Goal: Task Accomplishment & Management: Complete application form

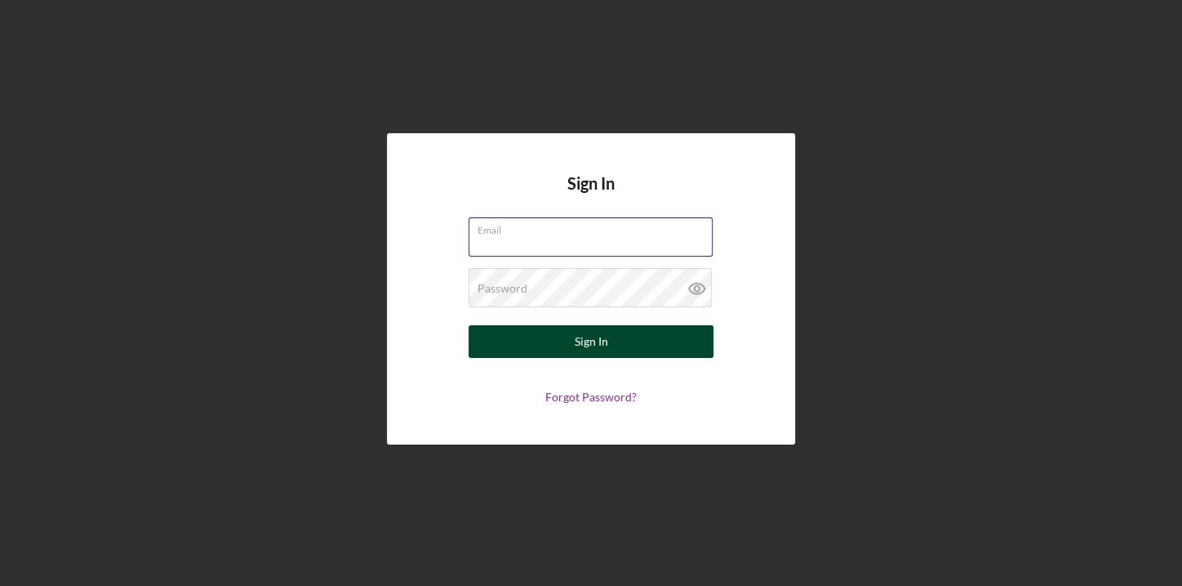
type input "[EMAIL_ADDRESS][DOMAIN_NAME]"
click at [586, 346] on div "Sign In" at bounding box center [591, 341] width 33 height 33
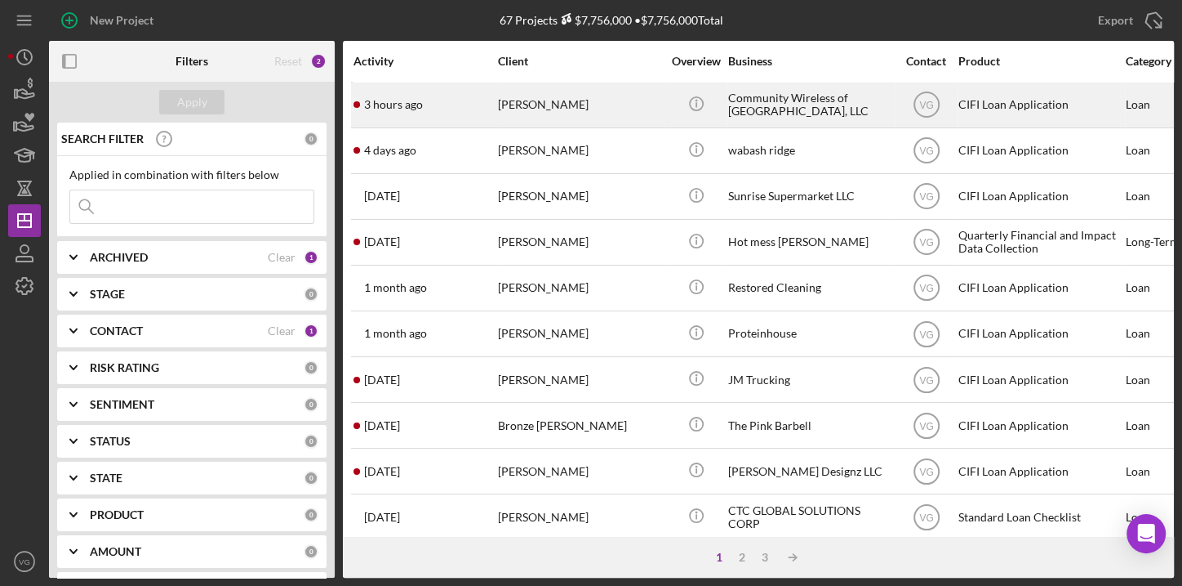
click at [528, 102] on div "[PERSON_NAME]" at bounding box center [579, 104] width 163 height 43
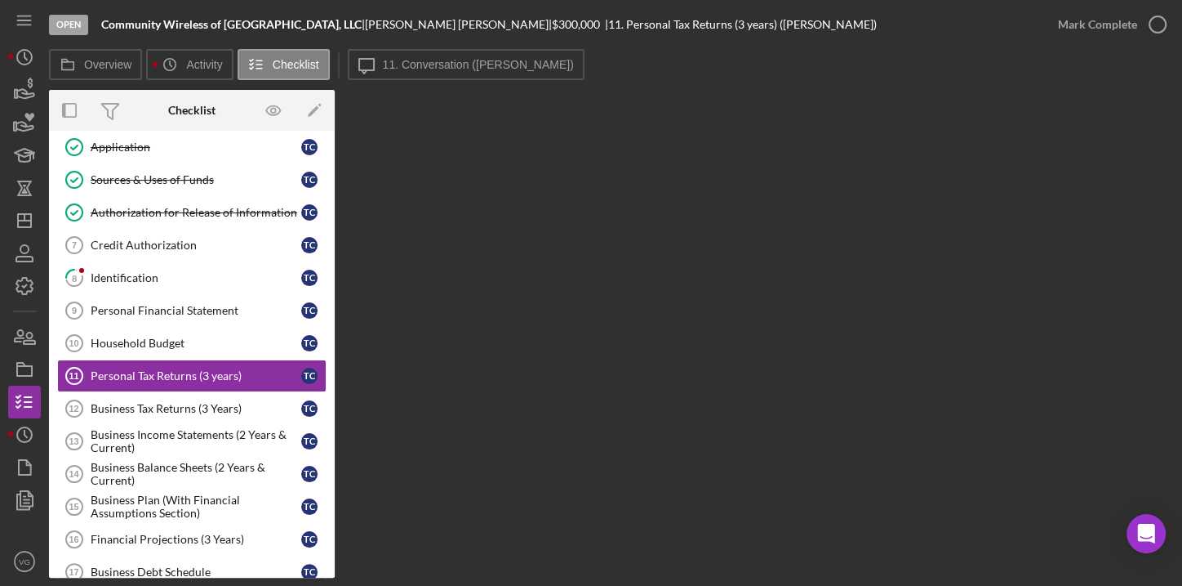
scroll to position [191, 0]
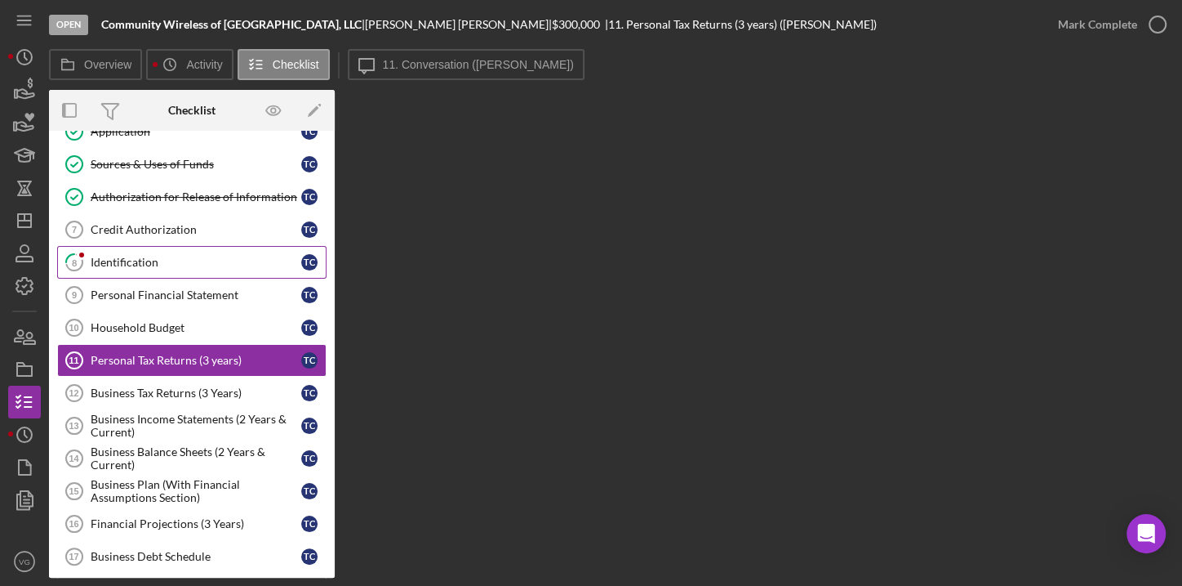
click at [122, 262] on div "Identification" at bounding box center [196, 262] width 211 height 13
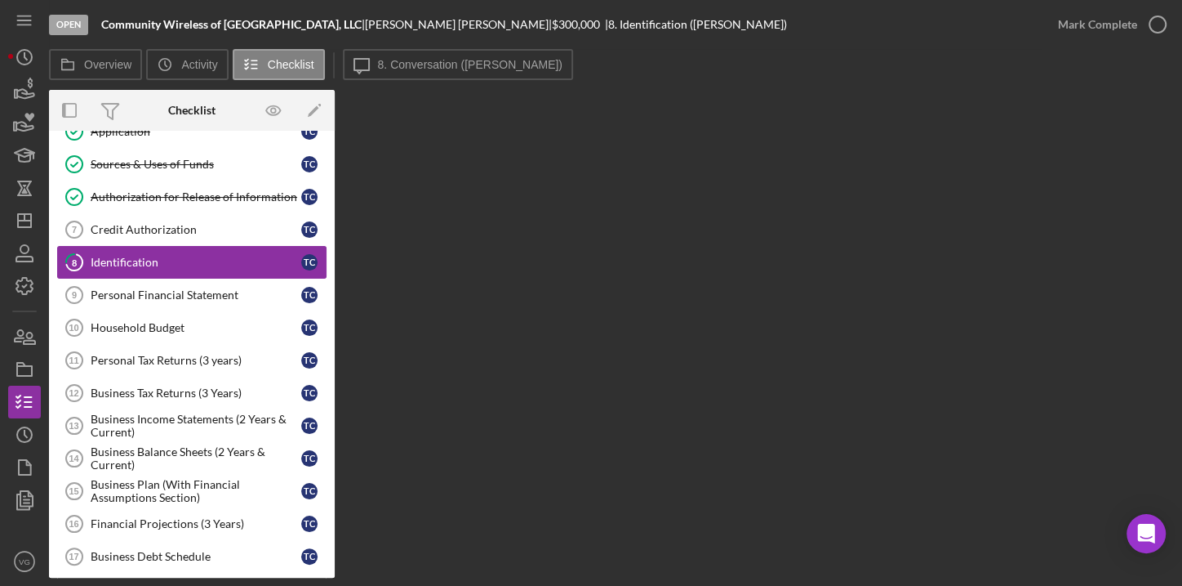
click at [122, 260] on div "Identification" at bounding box center [196, 262] width 211 height 13
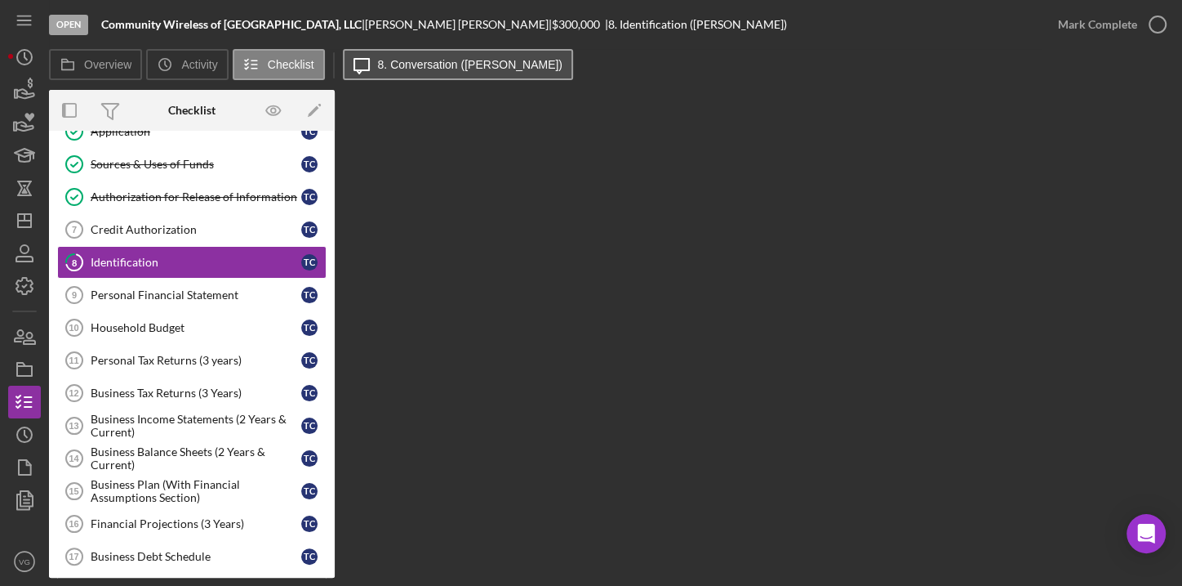
click at [432, 66] on label "8. Conversation ([PERSON_NAME])" at bounding box center [470, 64] width 185 height 13
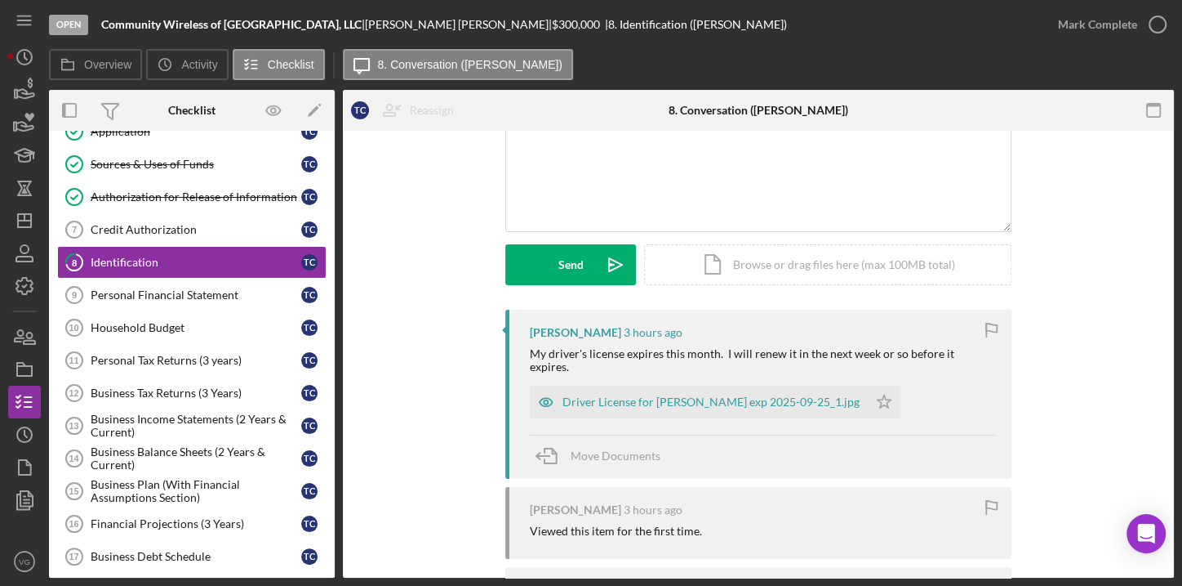
scroll to position [148, 0]
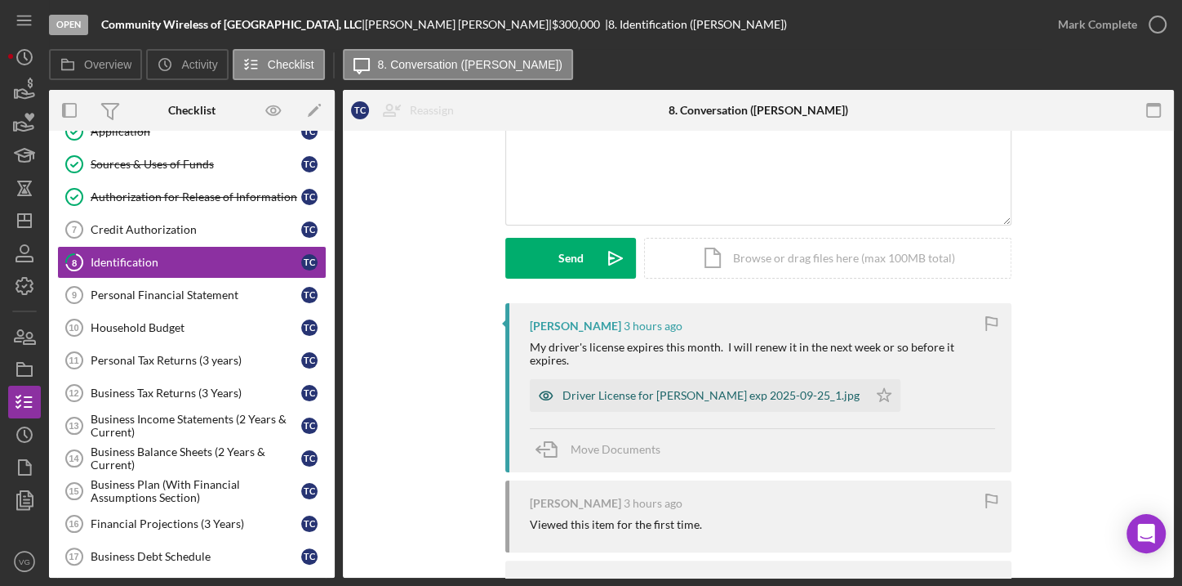
click at [600, 389] on div "Driver License for [PERSON_NAME] exp 2025-09-25_1.jpg" at bounding box center [711, 395] width 297 height 13
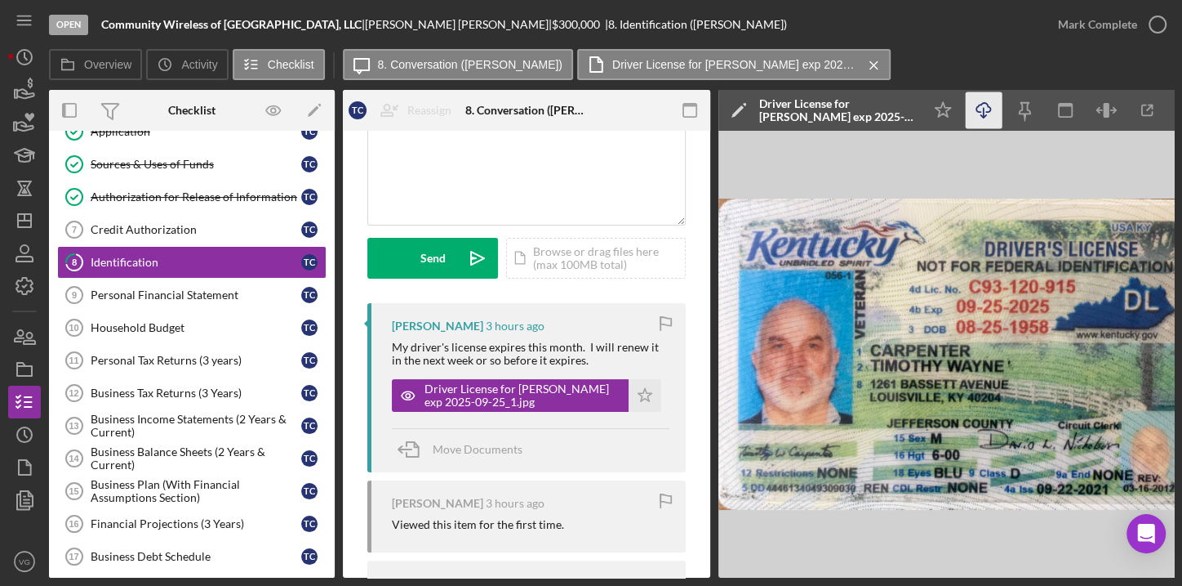
click at [985, 112] on icon "Icon/Download" at bounding box center [984, 110] width 37 height 37
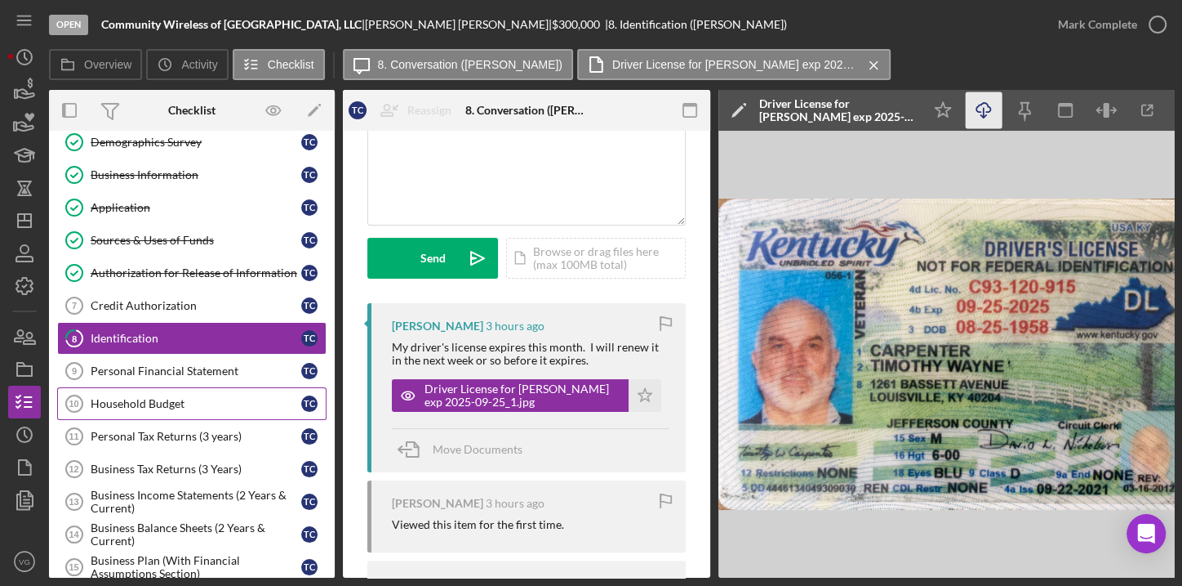
scroll to position [140, 0]
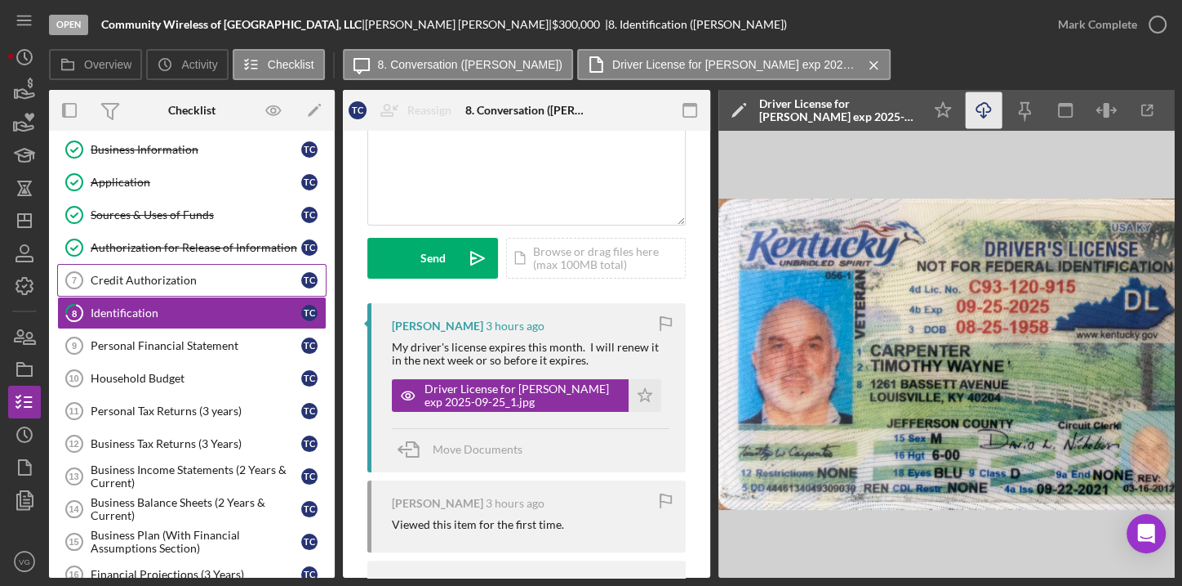
click at [166, 274] on div "Credit Authorization" at bounding box center [196, 280] width 211 height 13
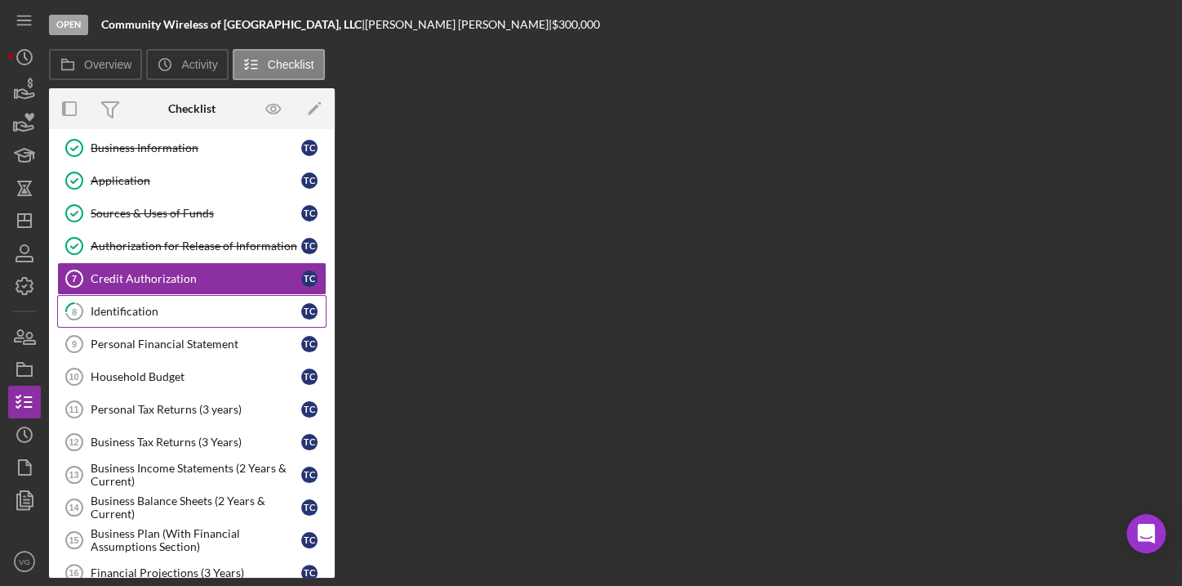
click at [150, 309] on div "Identification" at bounding box center [196, 311] width 211 height 13
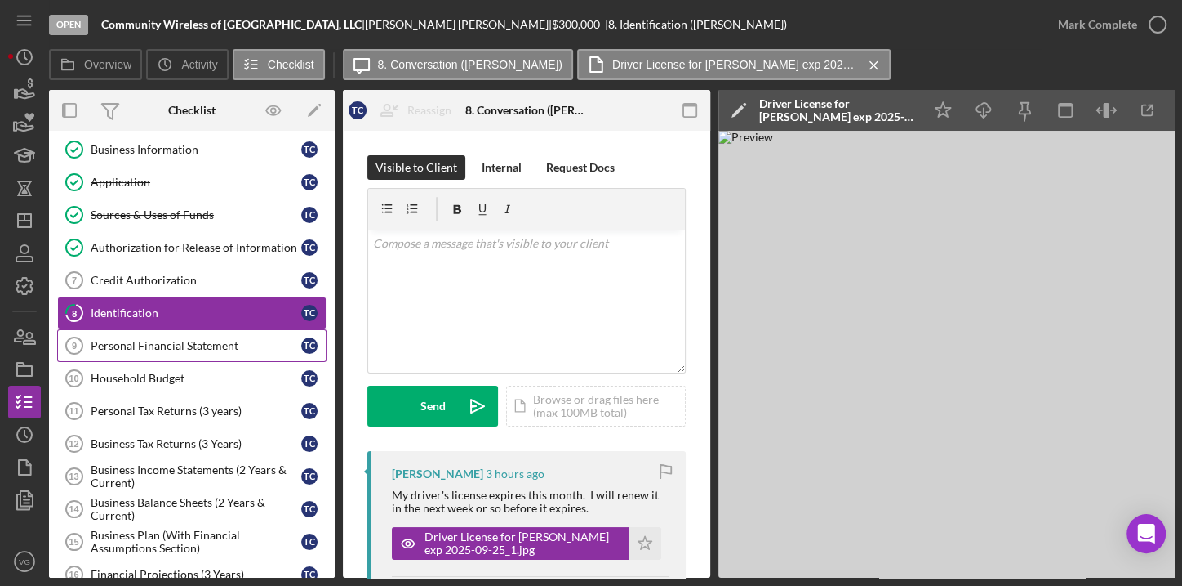
click at [149, 339] on div "Personal Financial Statement" at bounding box center [196, 345] width 211 height 13
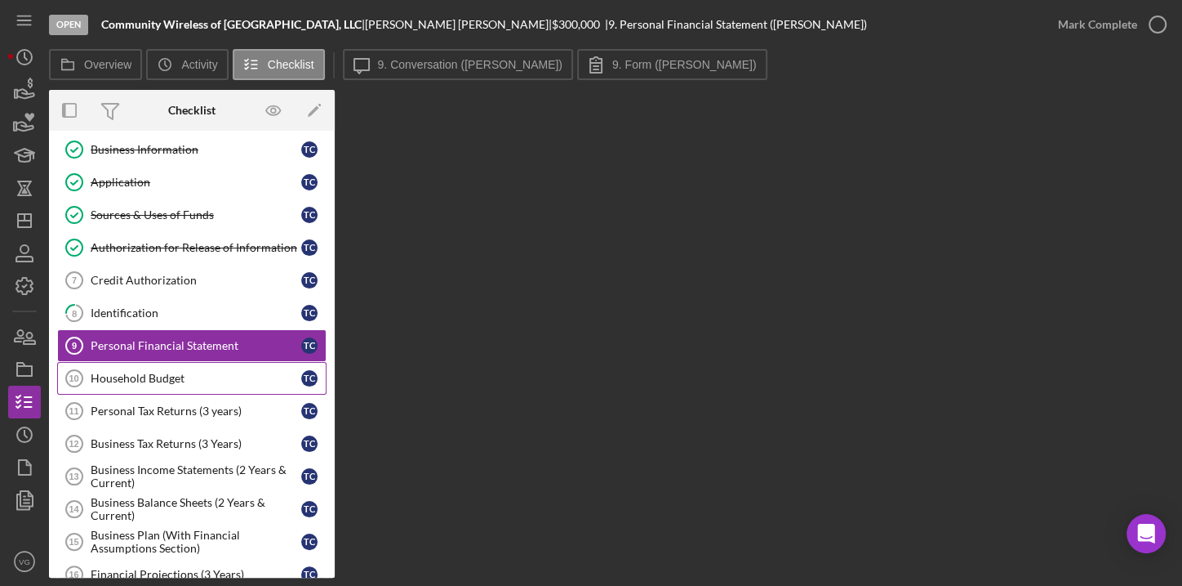
click at [147, 372] on div "Household Budget" at bounding box center [196, 378] width 211 height 13
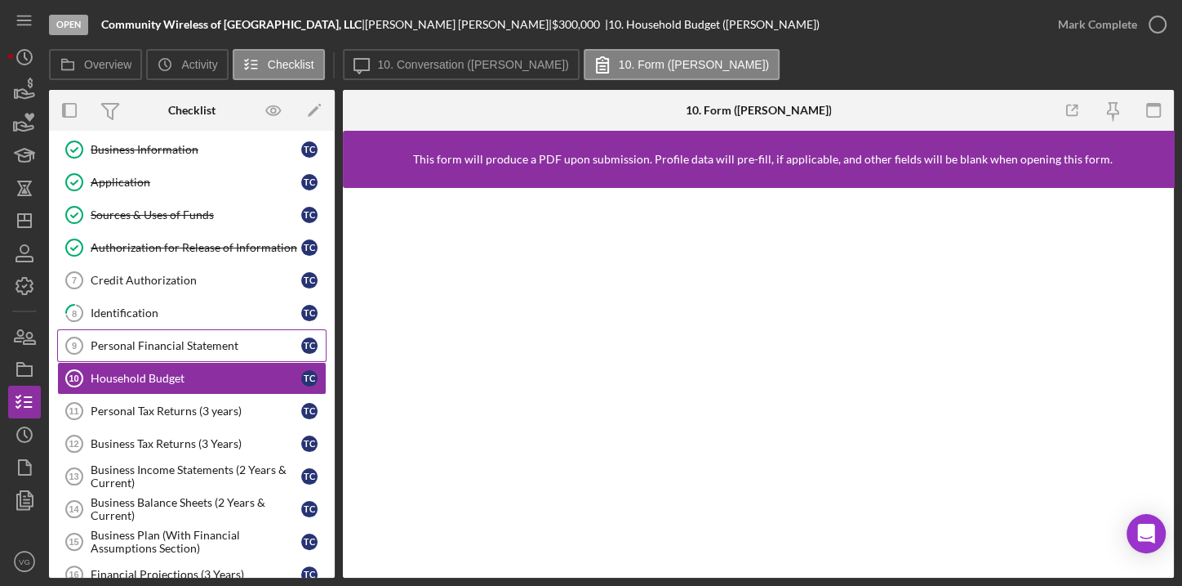
click at [156, 339] on div "Personal Financial Statement" at bounding box center [196, 345] width 211 height 13
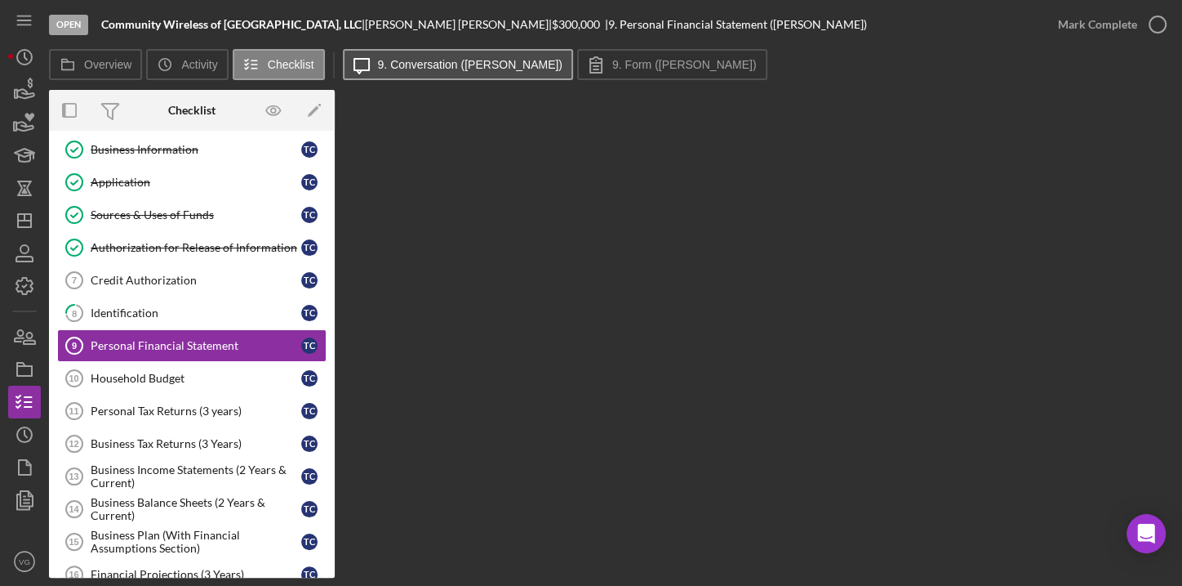
click at [435, 70] on label "9. Conversation ([PERSON_NAME])" at bounding box center [470, 64] width 185 height 13
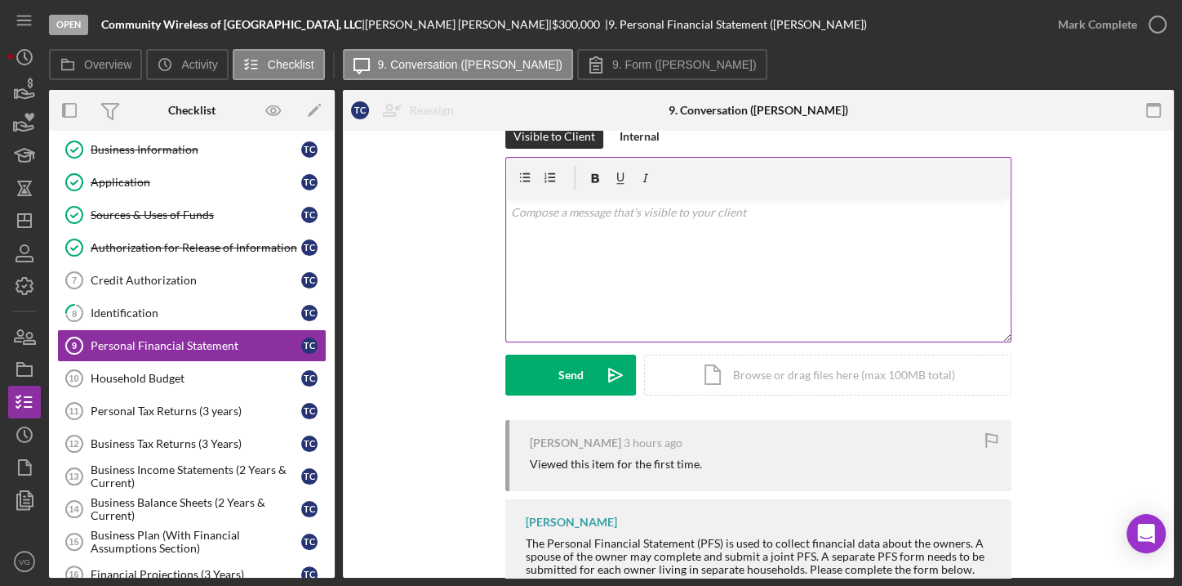
scroll to position [7, 0]
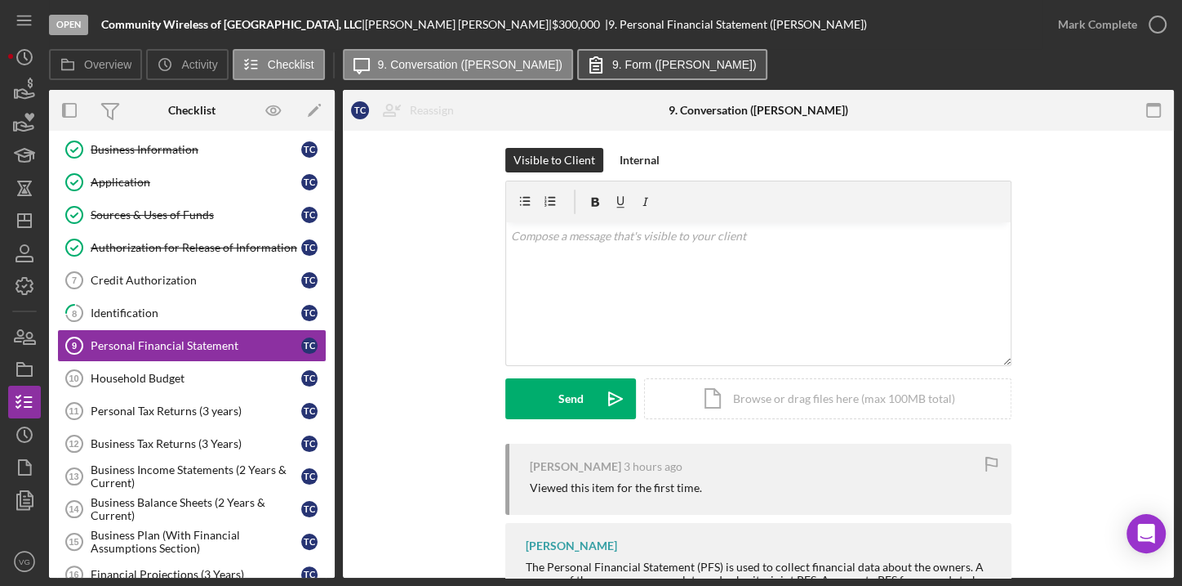
click at [621, 66] on label "9. Form ([PERSON_NAME])" at bounding box center [684, 64] width 145 height 13
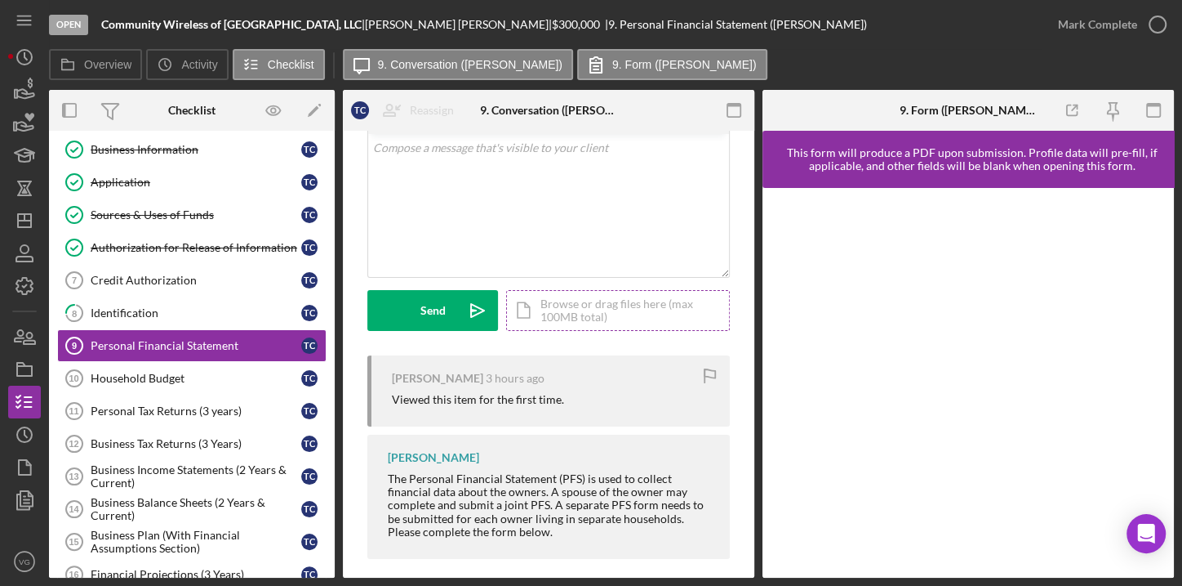
scroll to position [108, 0]
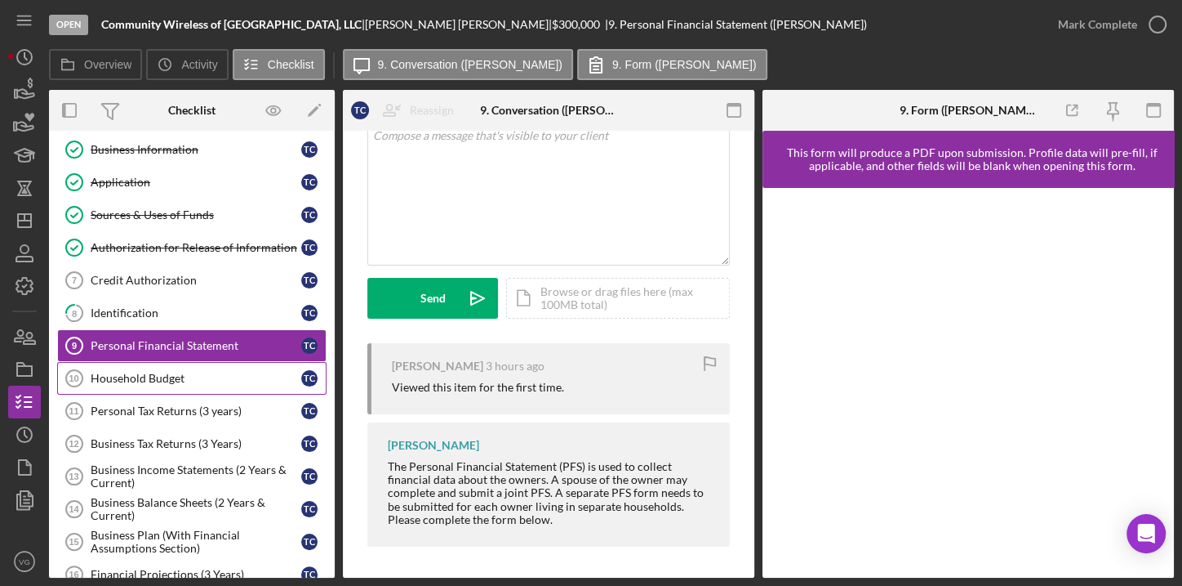
click at [159, 385] on link "Household Budget 10 Household Budget T C" at bounding box center [191, 378] width 269 height 33
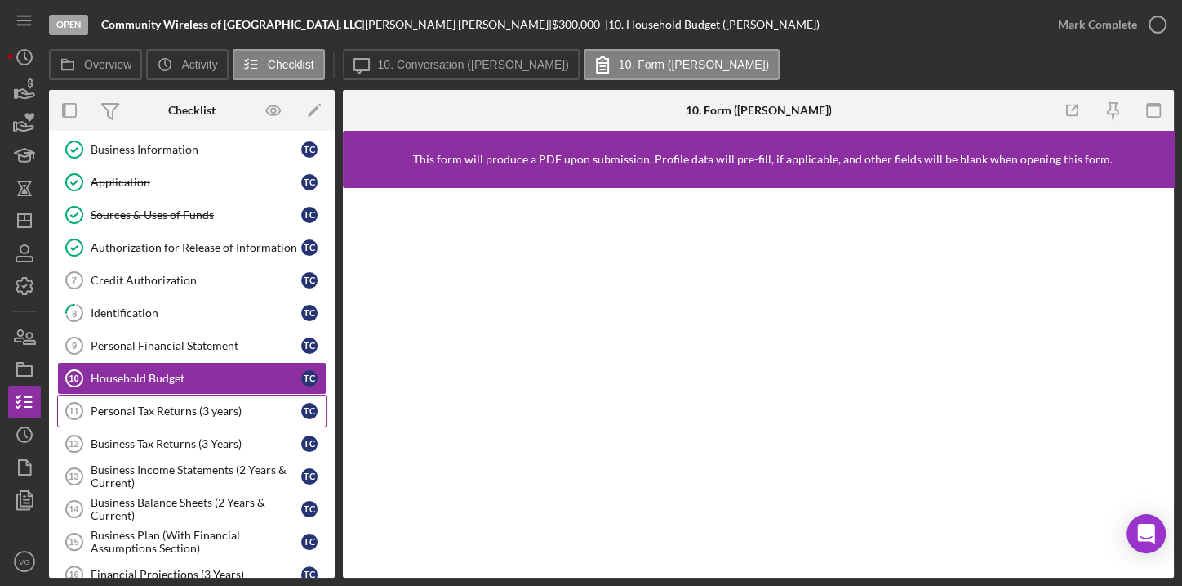
click at [145, 414] on link "Personal Tax Returns (3 years) 11 Personal Tax Returns (3 years) T C" at bounding box center [191, 410] width 269 height 33
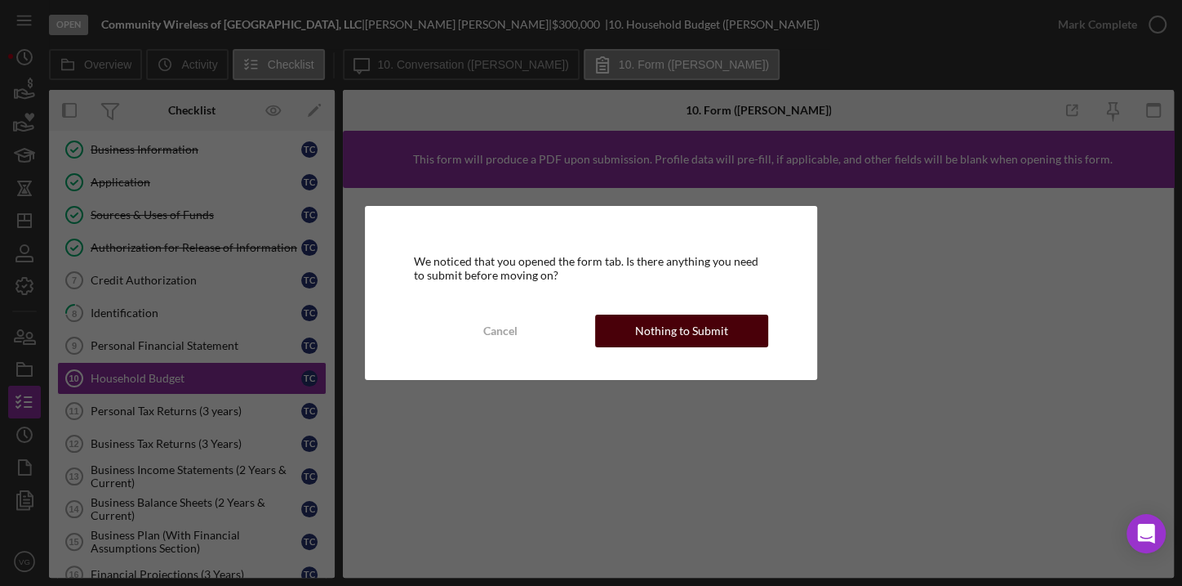
click at [676, 327] on div "Nothing to Submit" at bounding box center [681, 330] width 93 height 33
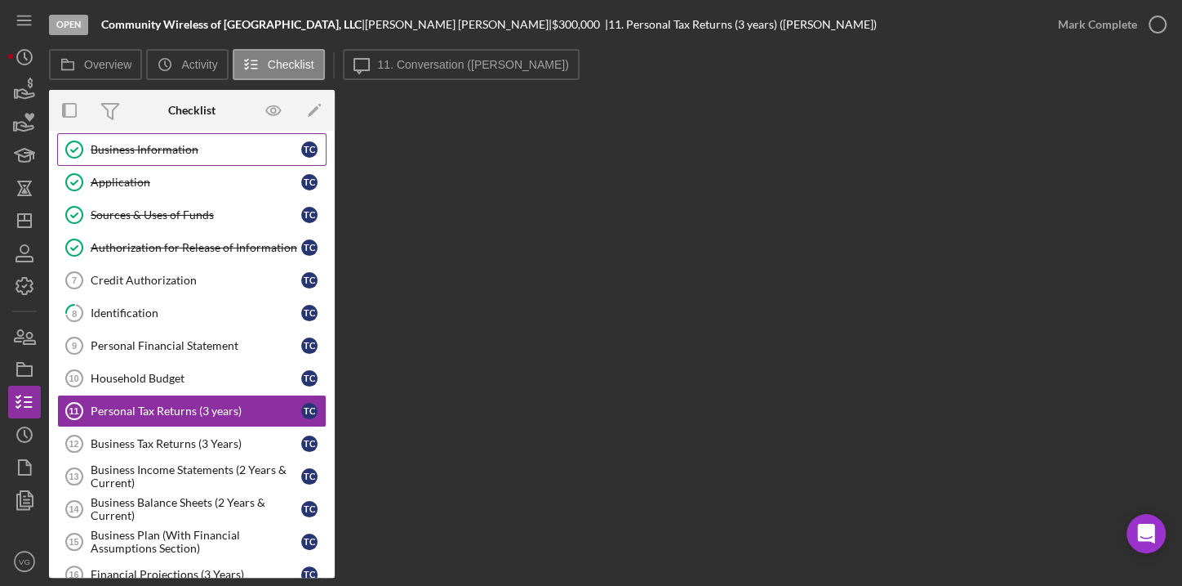
click at [177, 159] on link "Business Information Business Information T C" at bounding box center [191, 149] width 269 height 33
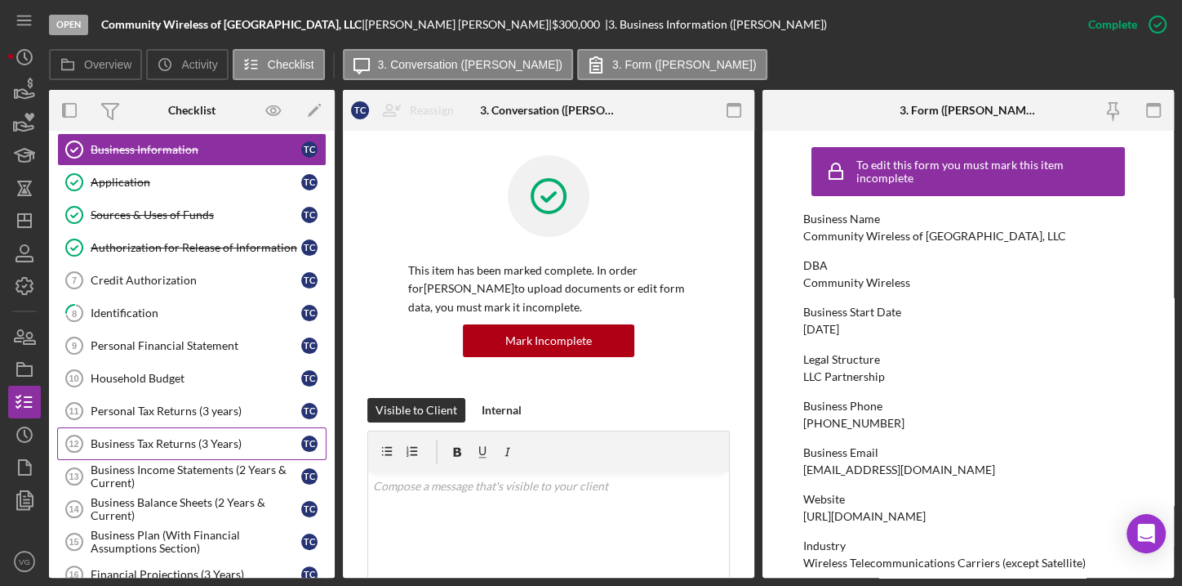
click at [158, 437] on div "Business Tax Returns (3 Years)" at bounding box center [196, 443] width 211 height 13
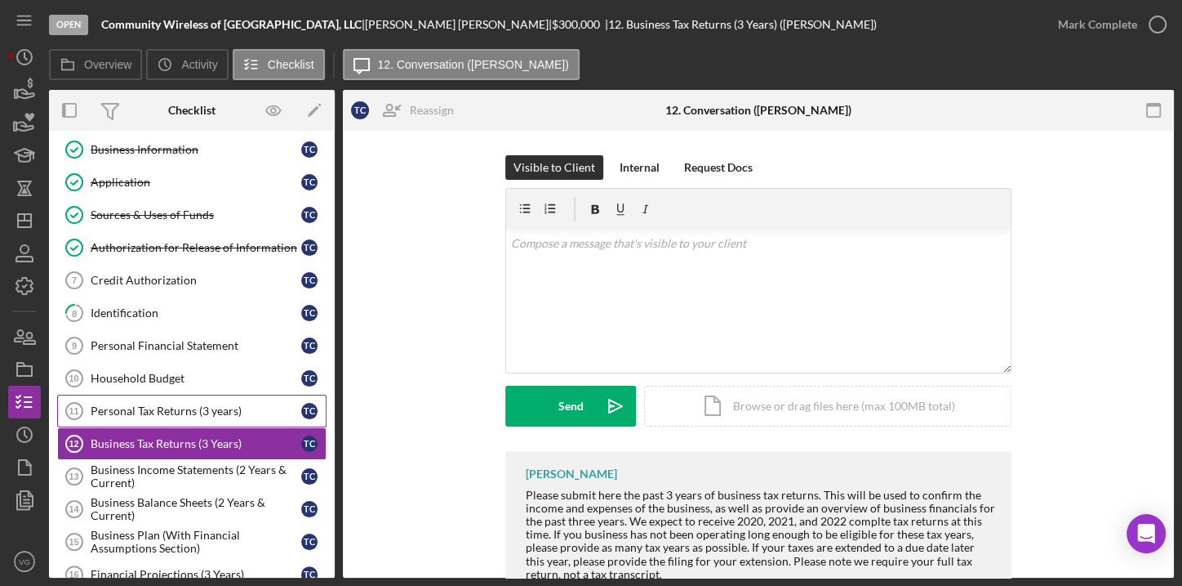
click at [220, 408] on div "Personal Tax Returns (3 years)" at bounding box center [196, 410] width 211 height 13
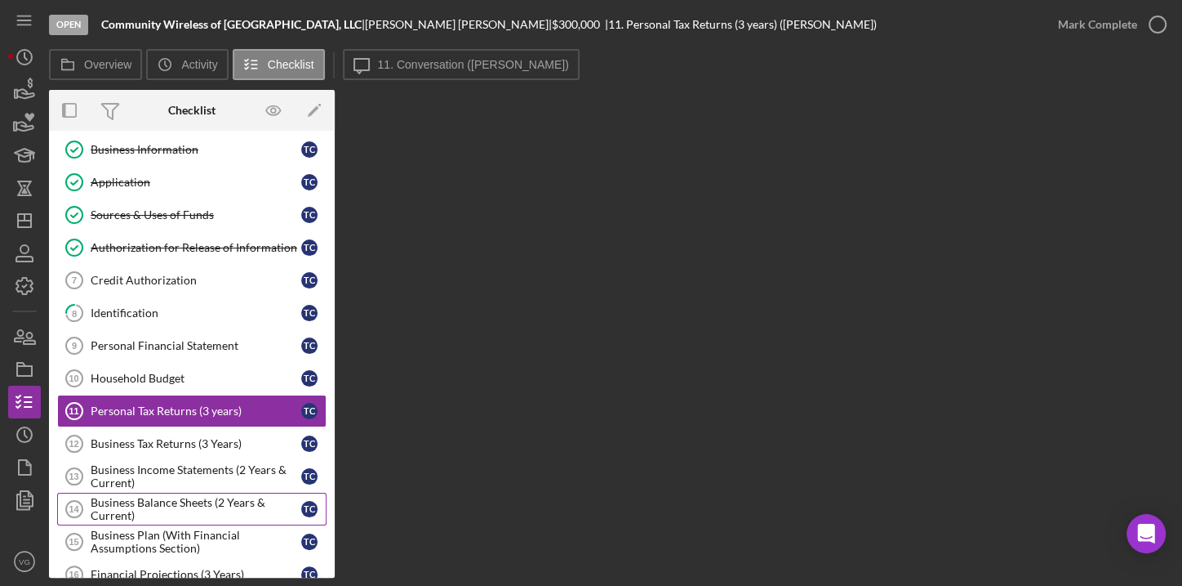
click at [163, 497] on div "Business Balance Sheets (2 Years & Current)" at bounding box center [196, 509] width 211 height 26
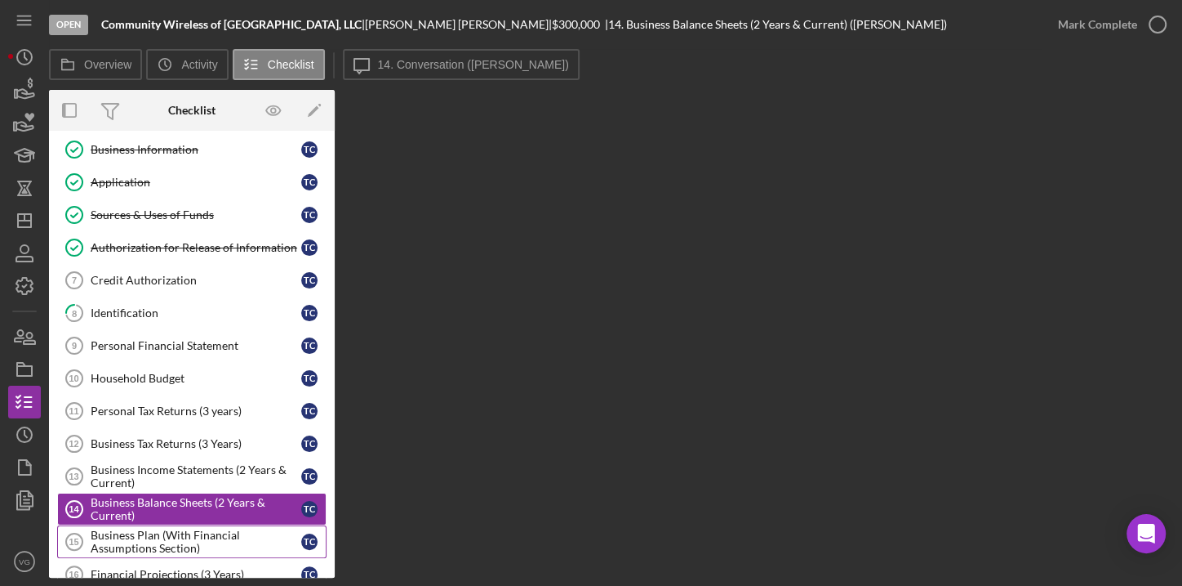
click at [172, 536] on div "Business Plan (With Financial Assumptions Section)" at bounding box center [196, 541] width 211 height 26
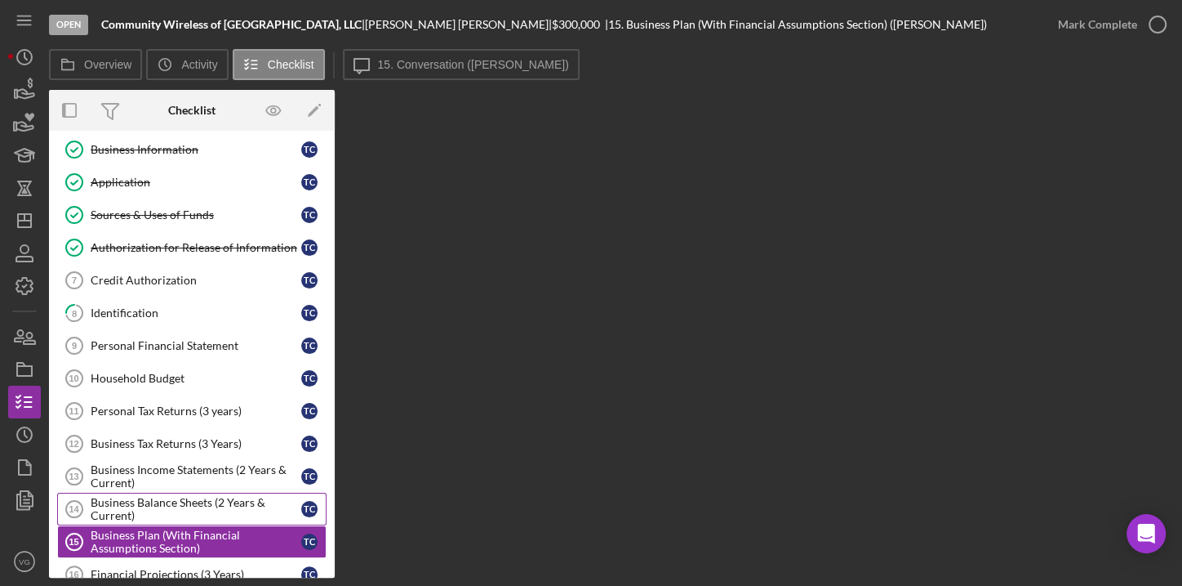
click at [160, 496] on div "Business Balance Sheets (2 Years & Current)" at bounding box center [196, 509] width 211 height 26
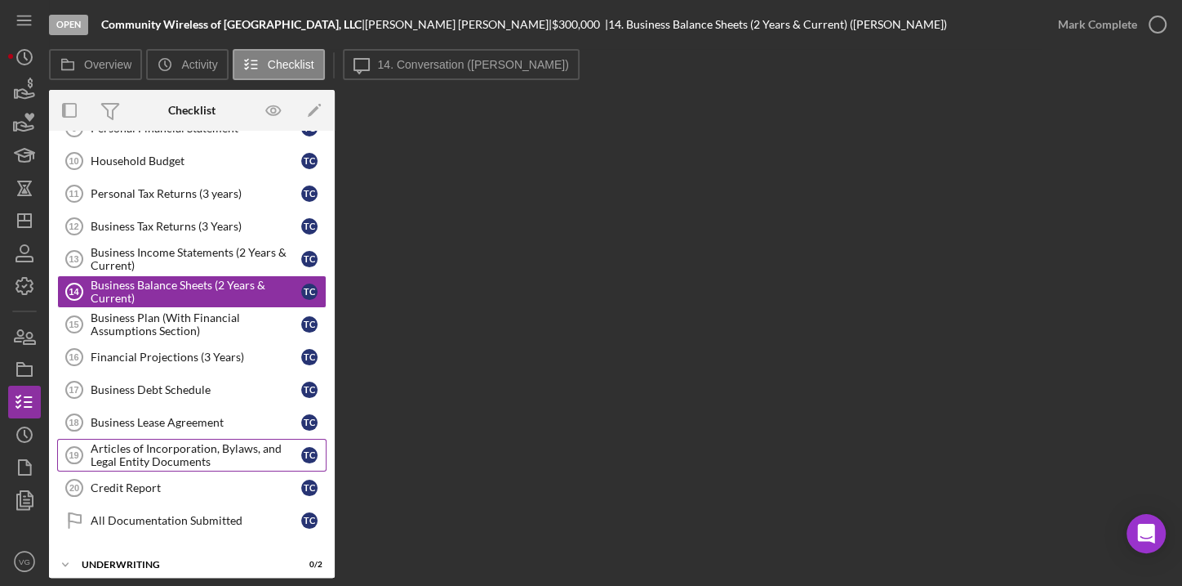
scroll to position [359, 0]
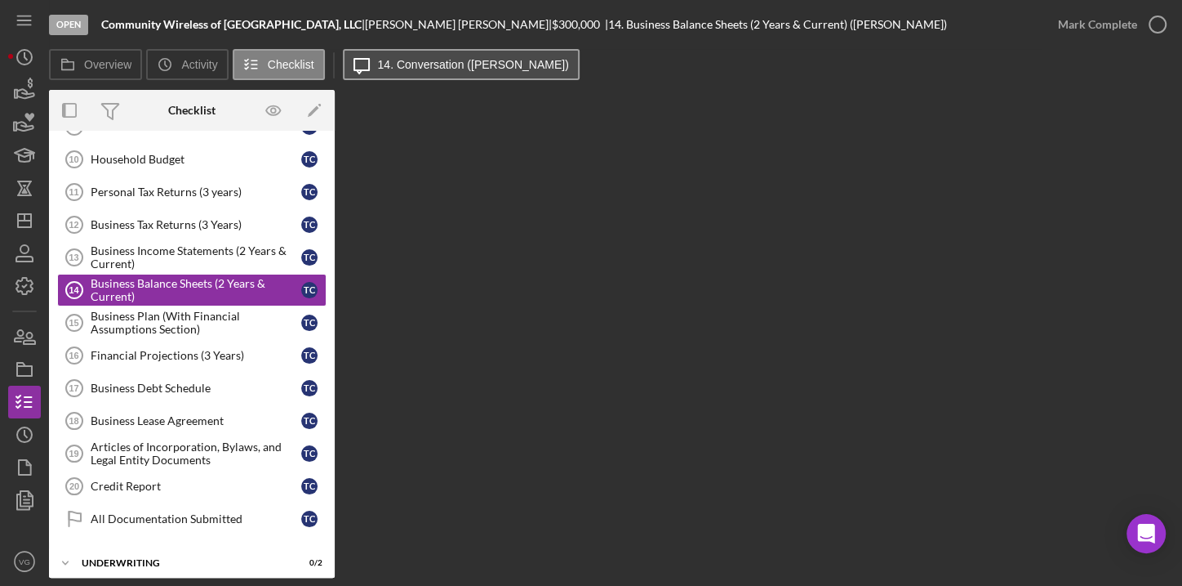
click at [388, 66] on label "14. Conversation ([PERSON_NAME])" at bounding box center [473, 64] width 191 height 13
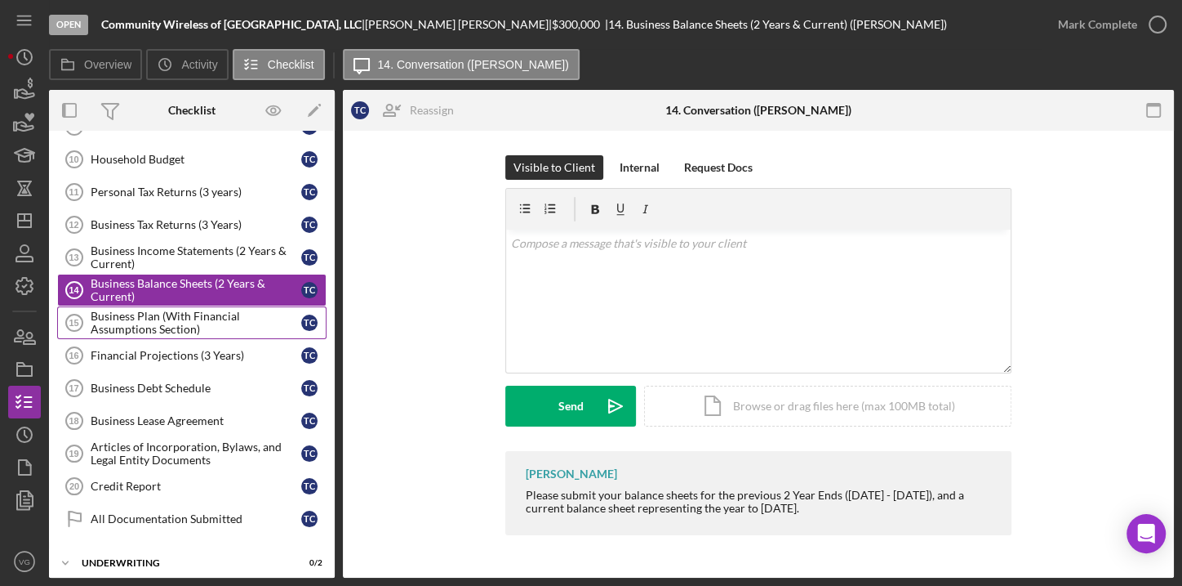
click at [170, 324] on div "Business Plan (With Financial Assumptions Section)" at bounding box center [196, 322] width 211 height 26
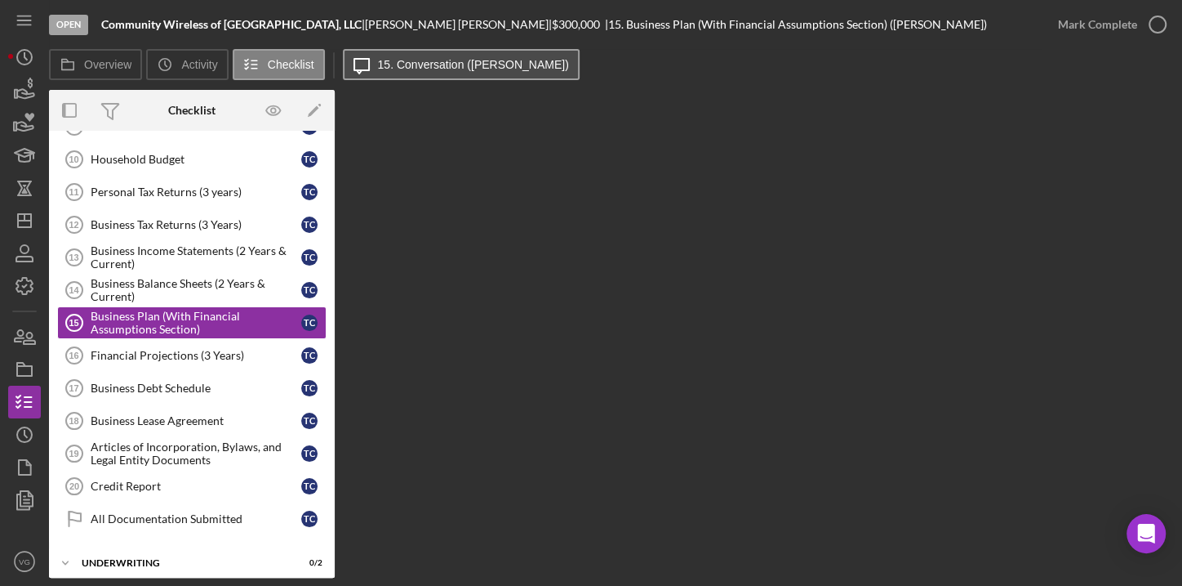
click at [425, 70] on button "Icon/Message 15. Conversation ([PERSON_NAME])" at bounding box center [461, 64] width 237 height 31
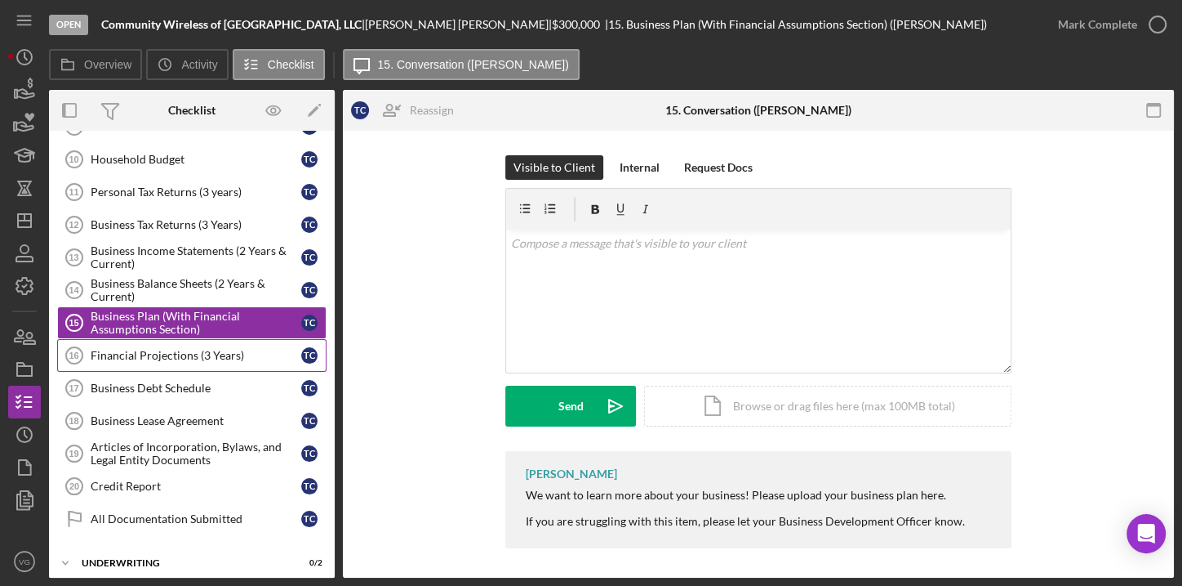
click at [189, 355] on link "Financial Projections (3 Years) 16 Financial Projections (3 Years) T C" at bounding box center [191, 355] width 269 height 33
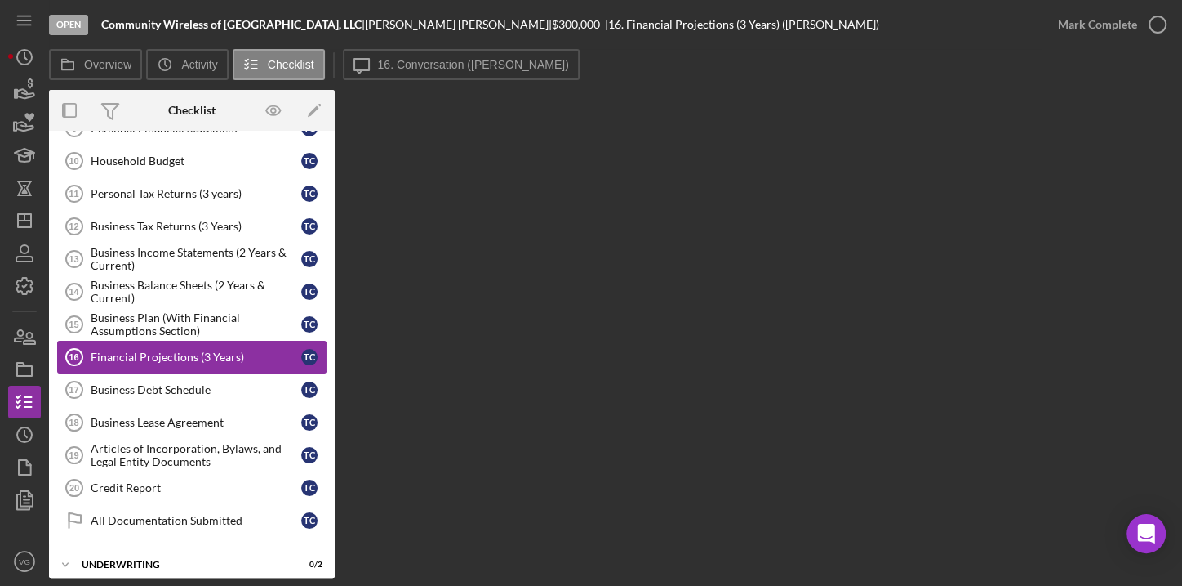
scroll to position [359, 0]
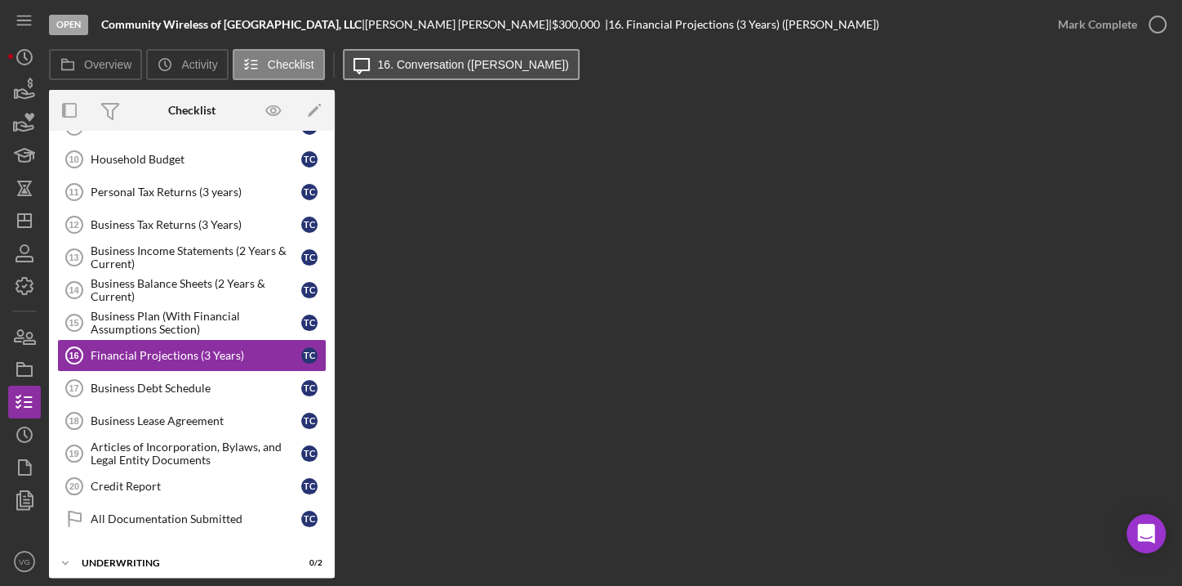
click at [477, 63] on label "16. Conversation ([PERSON_NAME])" at bounding box center [473, 64] width 191 height 13
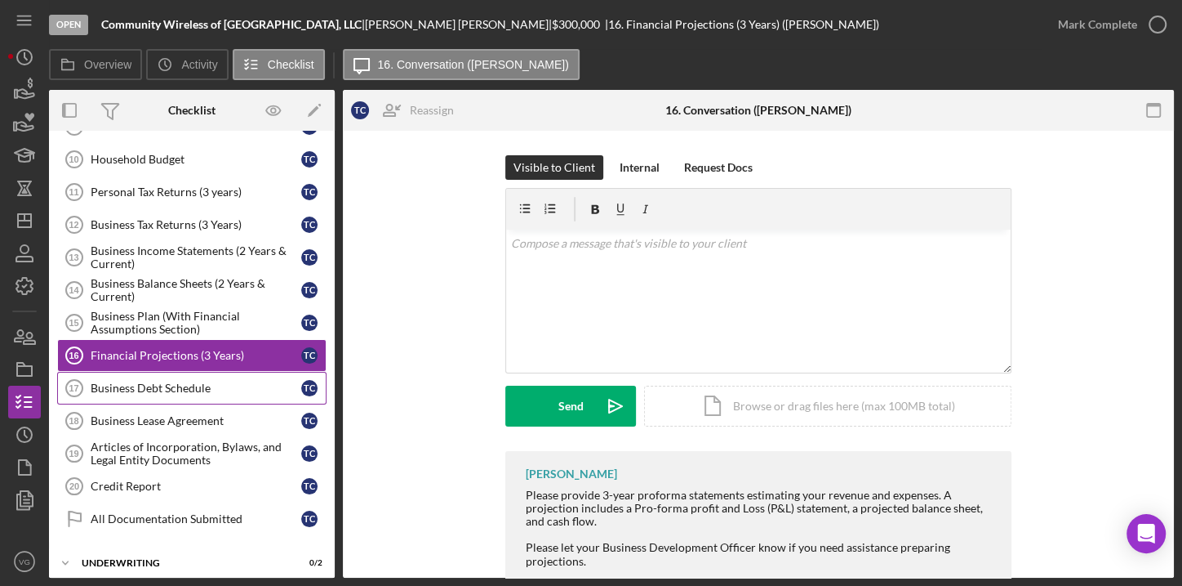
click at [167, 372] on link "Business Debt Schedule 17 Business Debt Schedule T C" at bounding box center [191, 388] width 269 height 33
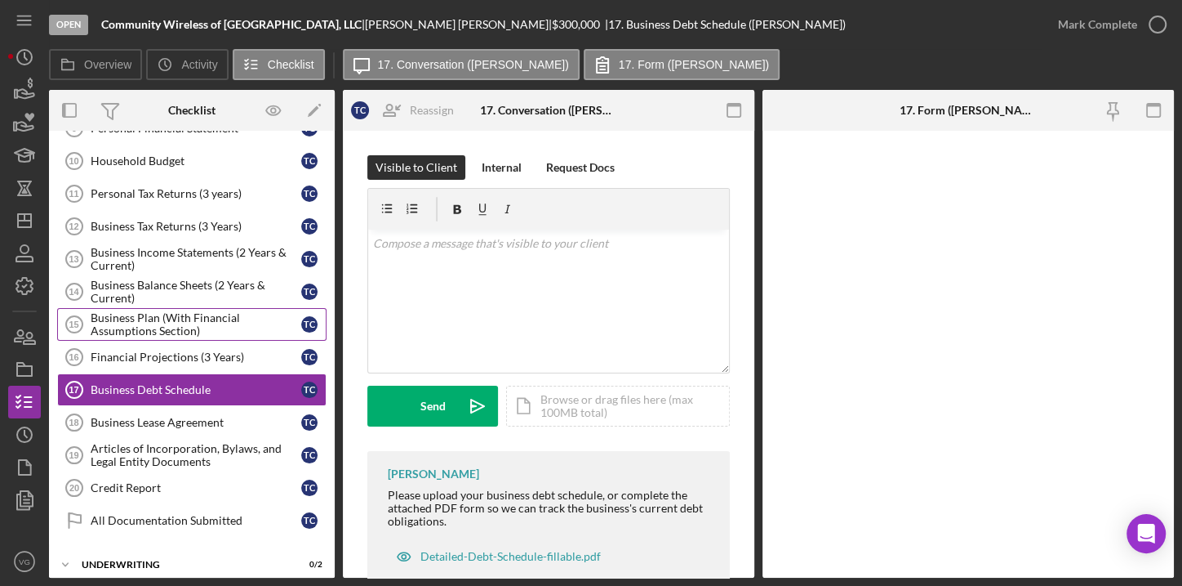
scroll to position [359, 0]
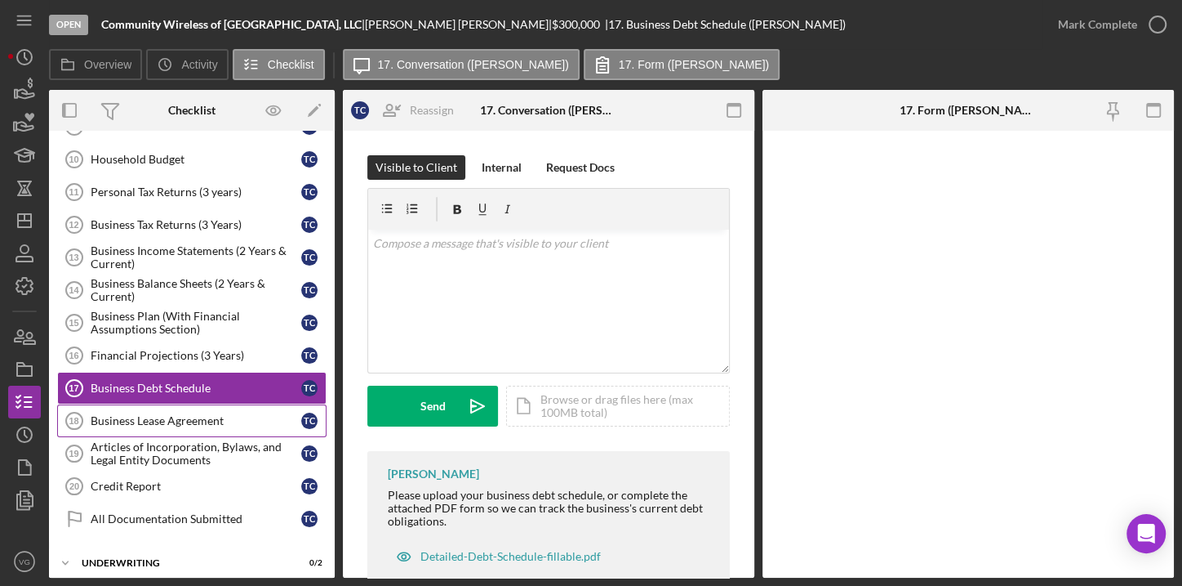
click at [187, 421] on link "Business Lease Agreement 18 Business Lease Agreement T C" at bounding box center [191, 420] width 269 height 33
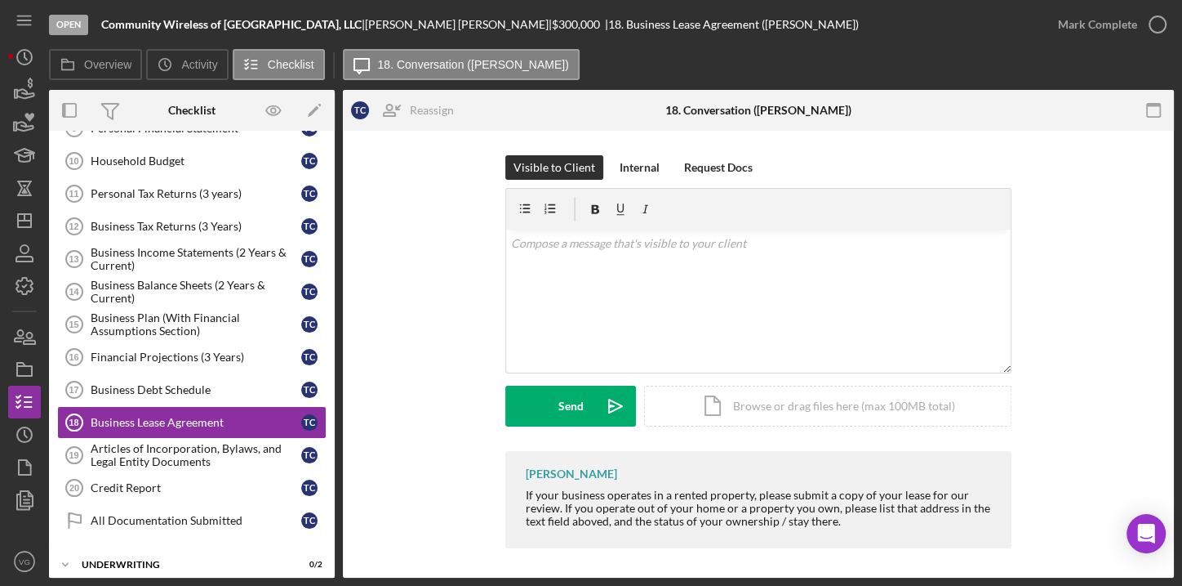
scroll to position [359, 0]
click at [192, 440] on div "Articles of Incorporation, Bylaws, and Legal Entity Documents" at bounding box center [196, 453] width 211 height 26
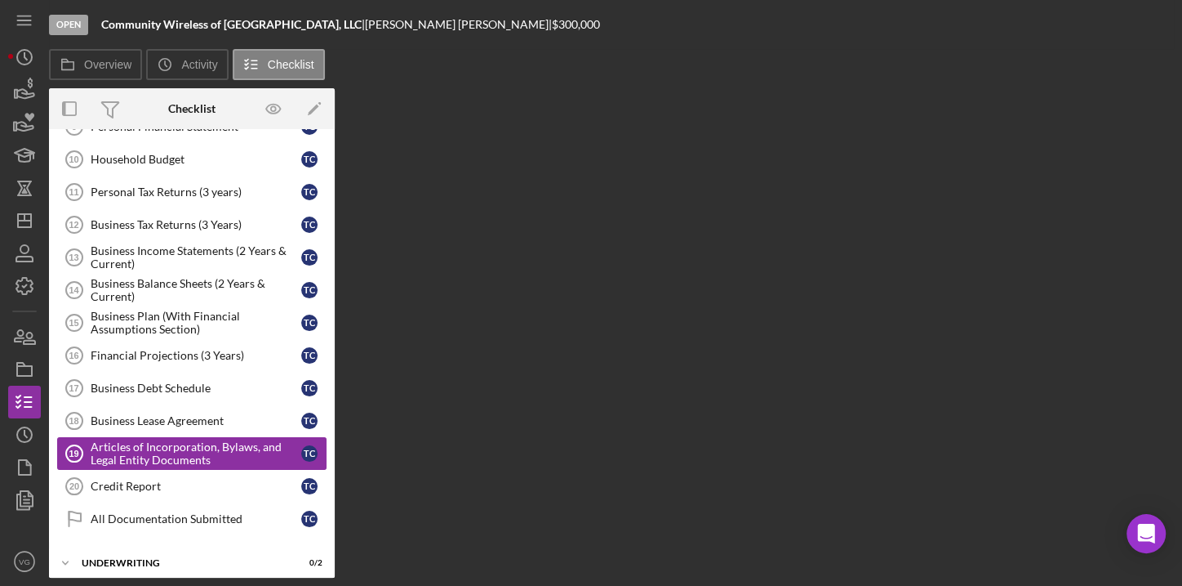
scroll to position [359, 0]
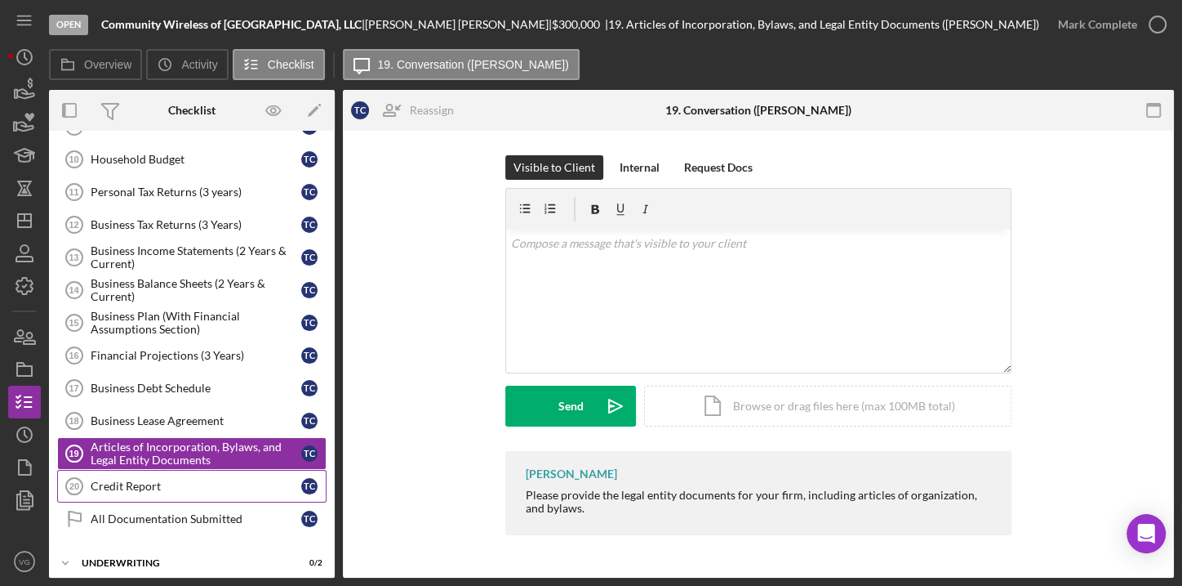
click at [189, 479] on div "Credit Report" at bounding box center [196, 485] width 211 height 13
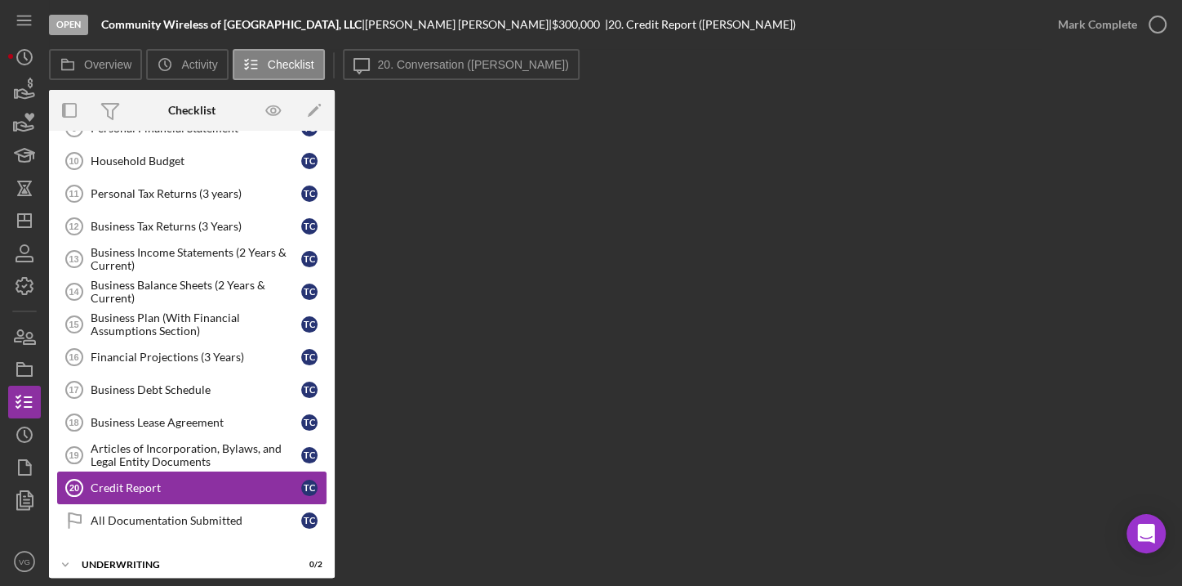
scroll to position [359, 0]
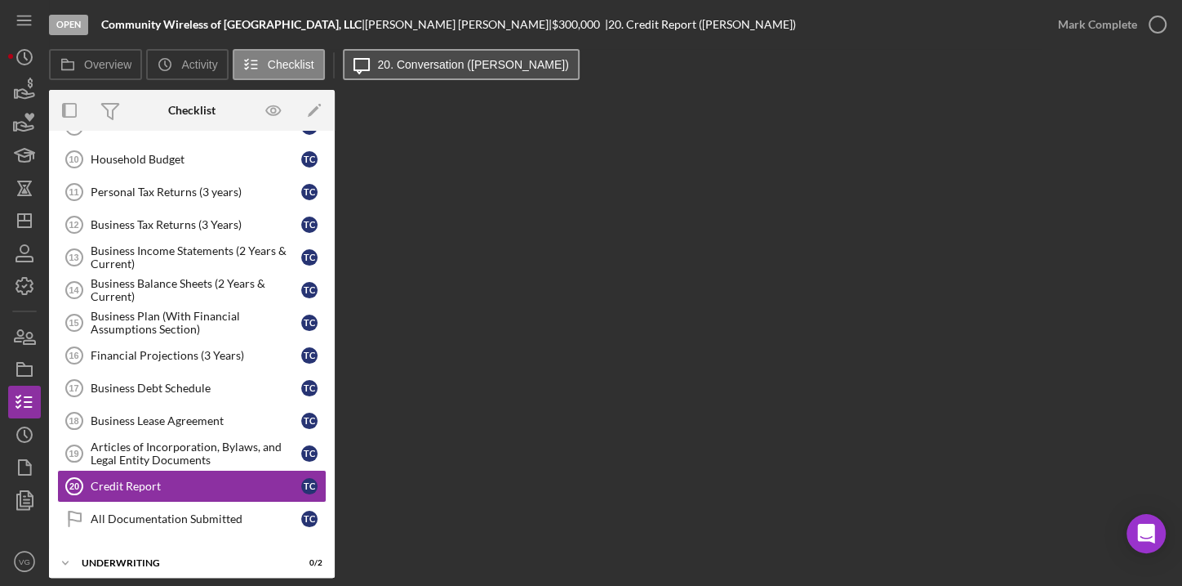
click at [408, 74] on button "Icon/Message 20. Conversation ([PERSON_NAME])" at bounding box center [461, 64] width 237 height 31
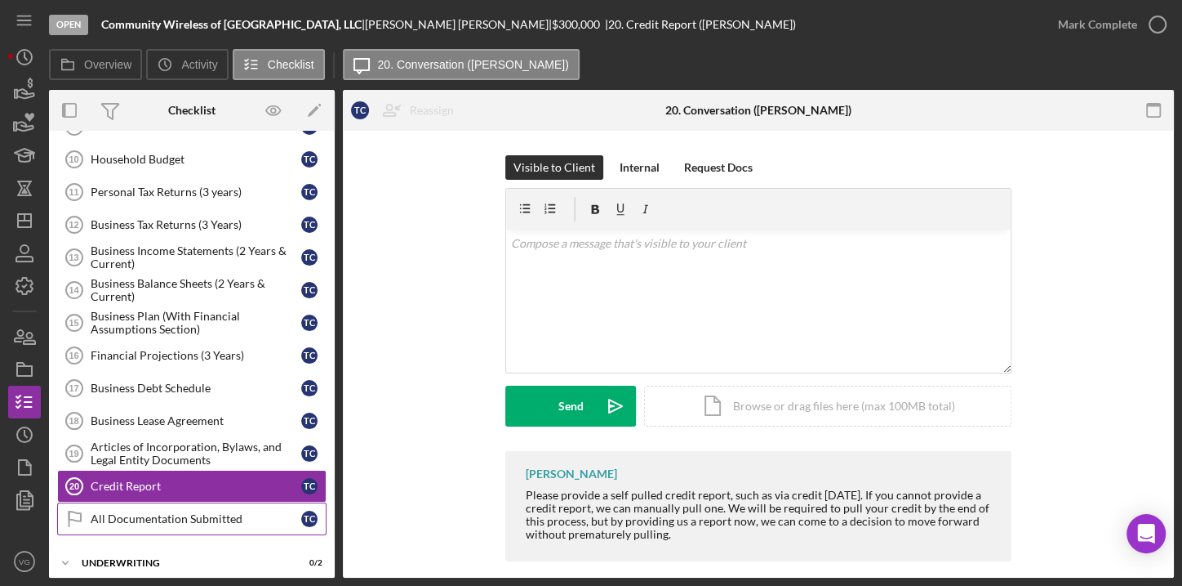
click at [193, 513] on div "All Documentation Submitted" at bounding box center [196, 518] width 211 height 13
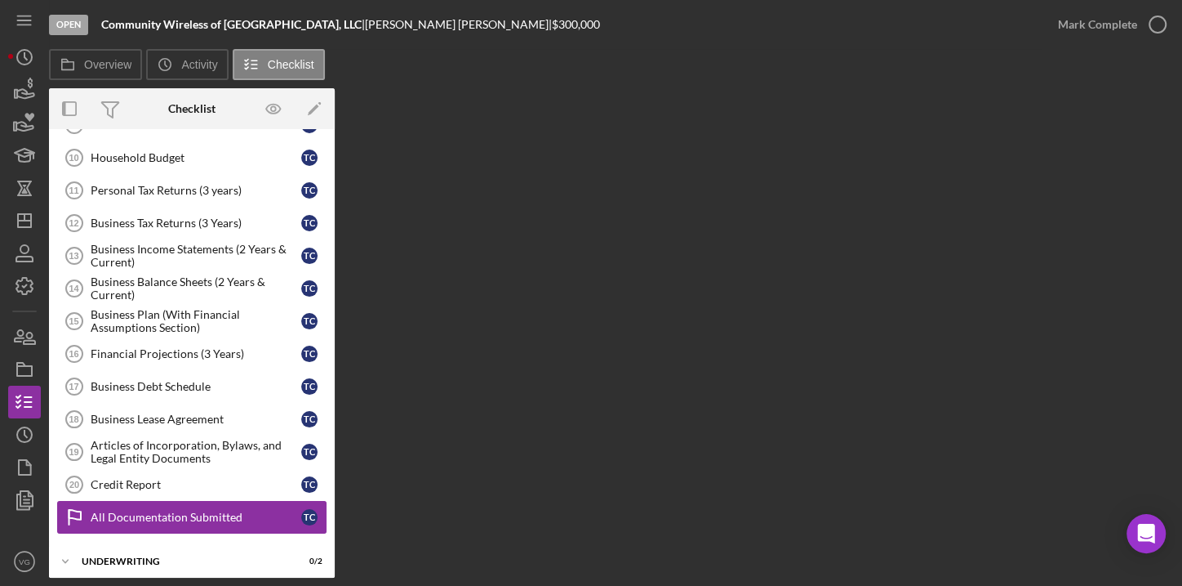
scroll to position [359, 0]
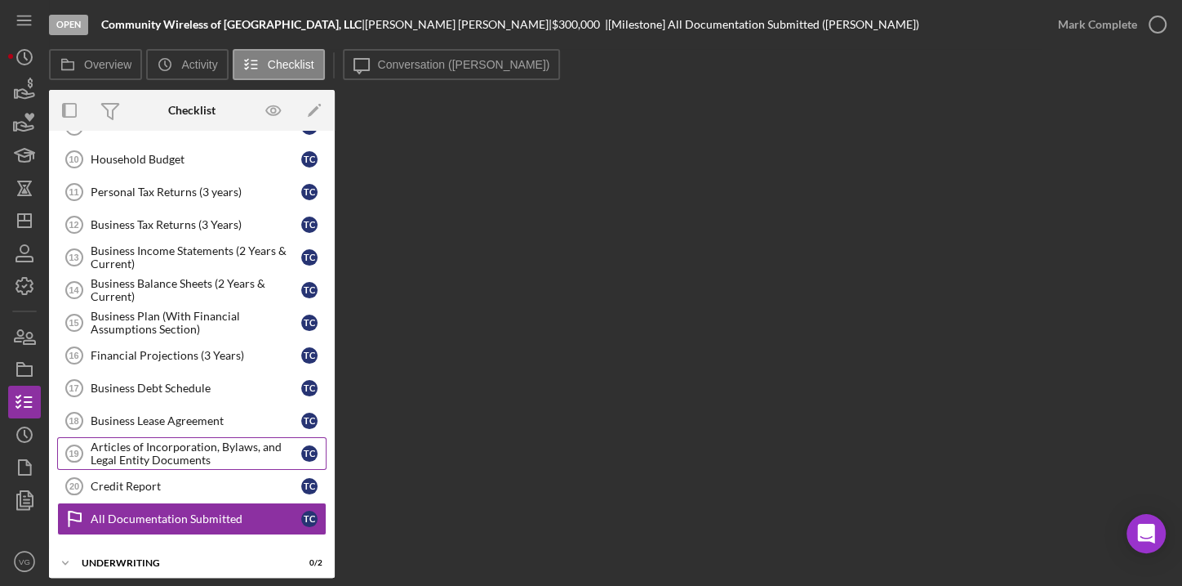
click at [189, 447] on div "Articles of Incorporation, Bylaws, and Legal Entity Documents" at bounding box center [196, 453] width 211 height 26
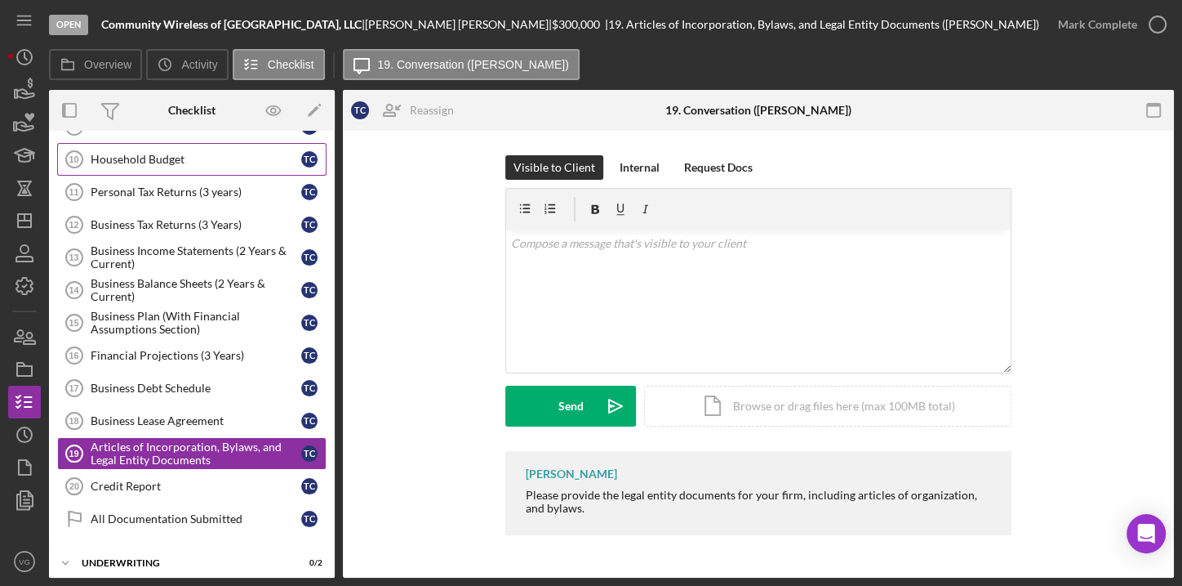
click at [163, 155] on div "Household Budget" at bounding box center [196, 159] width 211 height 13
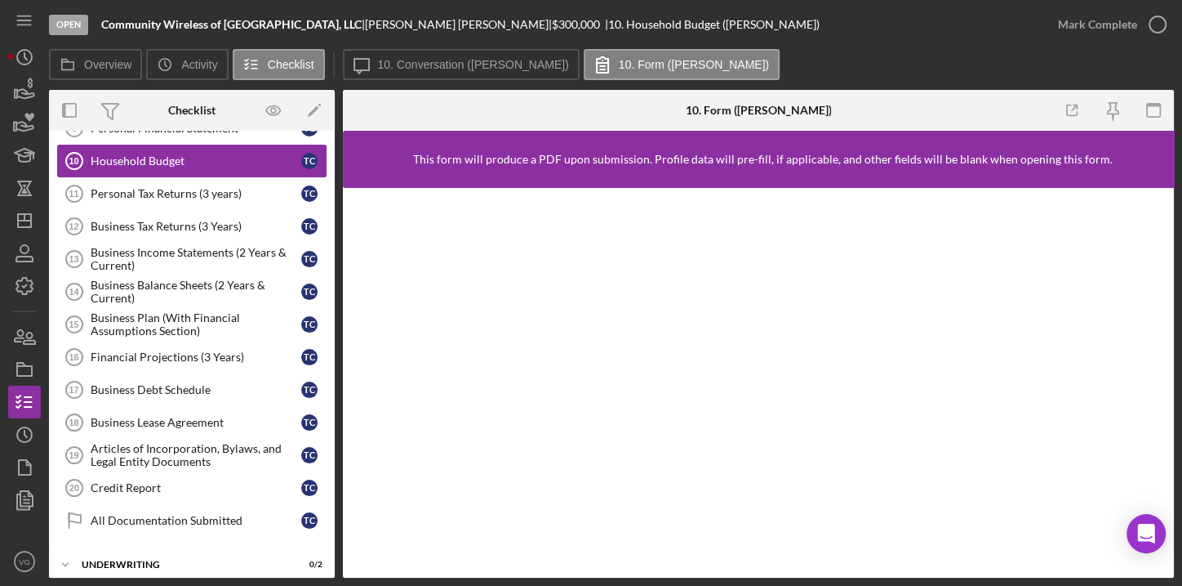
scroll to position [359, 0]
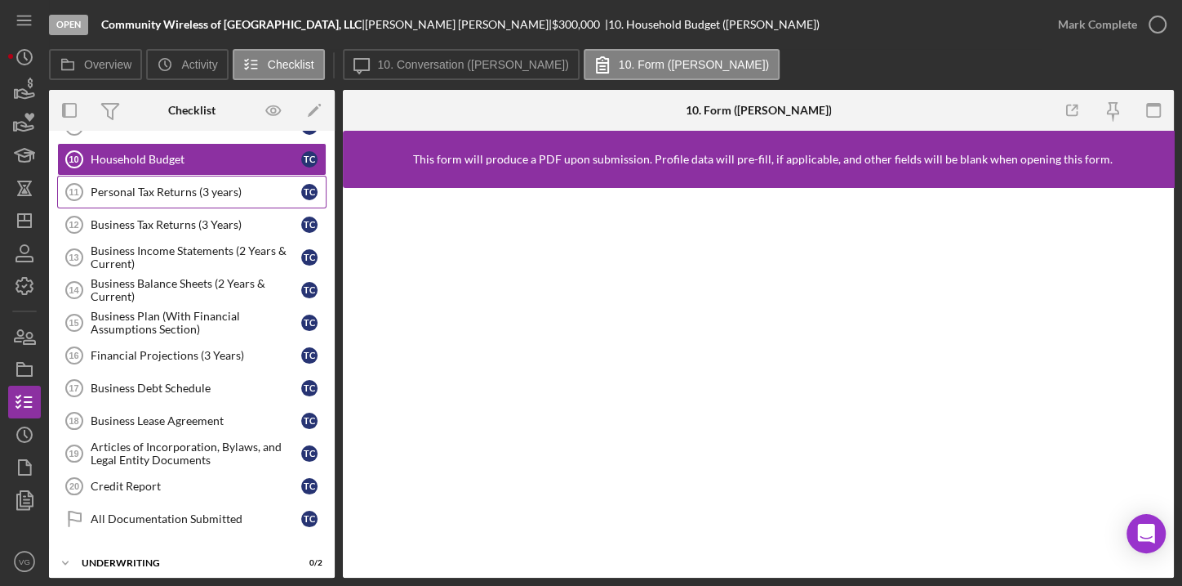
click at [156, 185] on div "Personal Tax Returns (3 years)" at bounding box center [196, 191] width 211 height 13
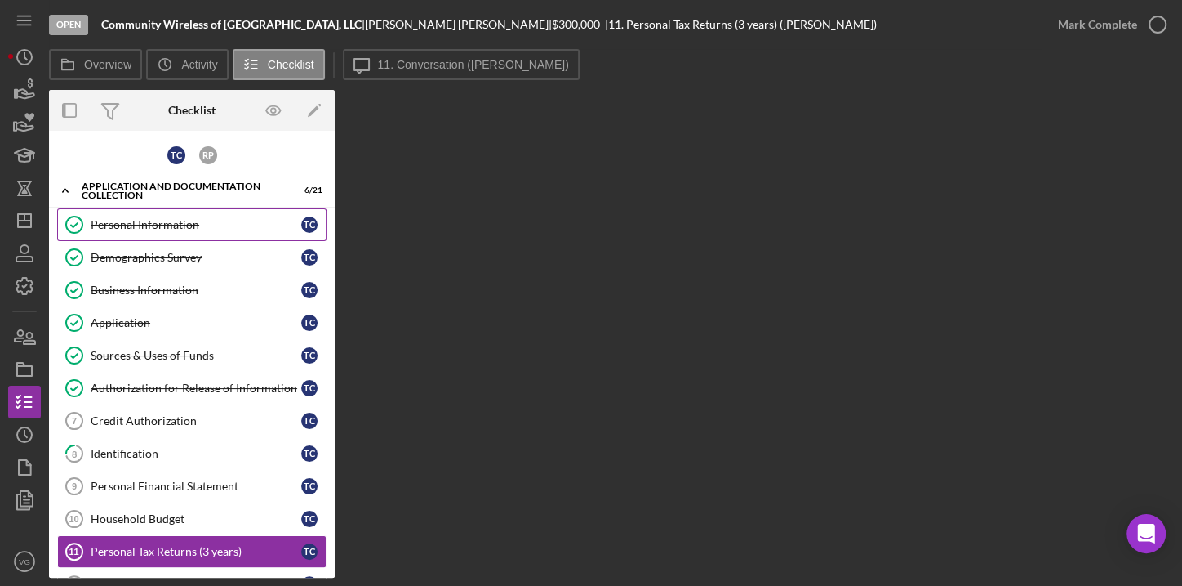
click at [137, 231] on link "Personal Information Personal Information T C" at bounding box center [191, 224] width 269 height 33
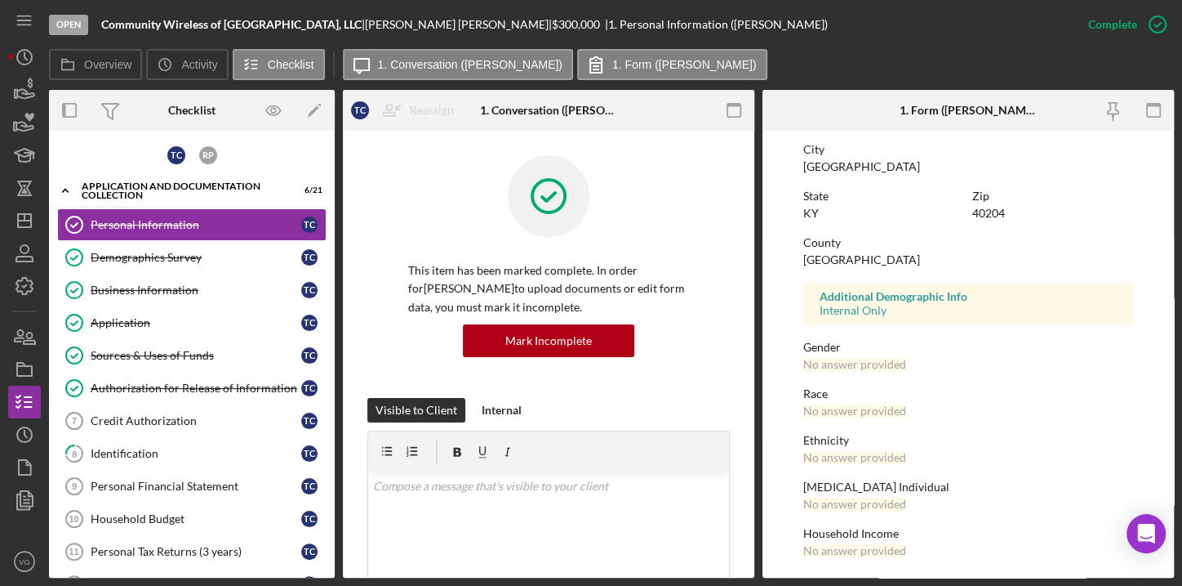
scroll to position [314, 0]
click at [194, 256] on div "Demographics Survey" at bounding box center [196, 257] width 211 height 13
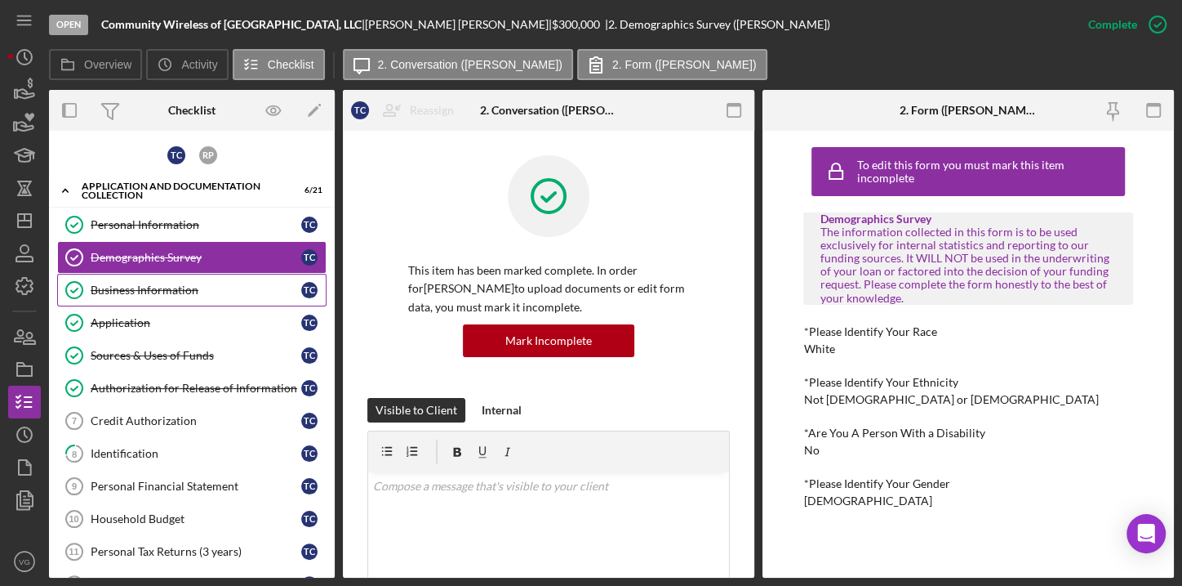
click at [149, 292] on div "Business Information" at bounding box center [196, 289] width 211 height 13
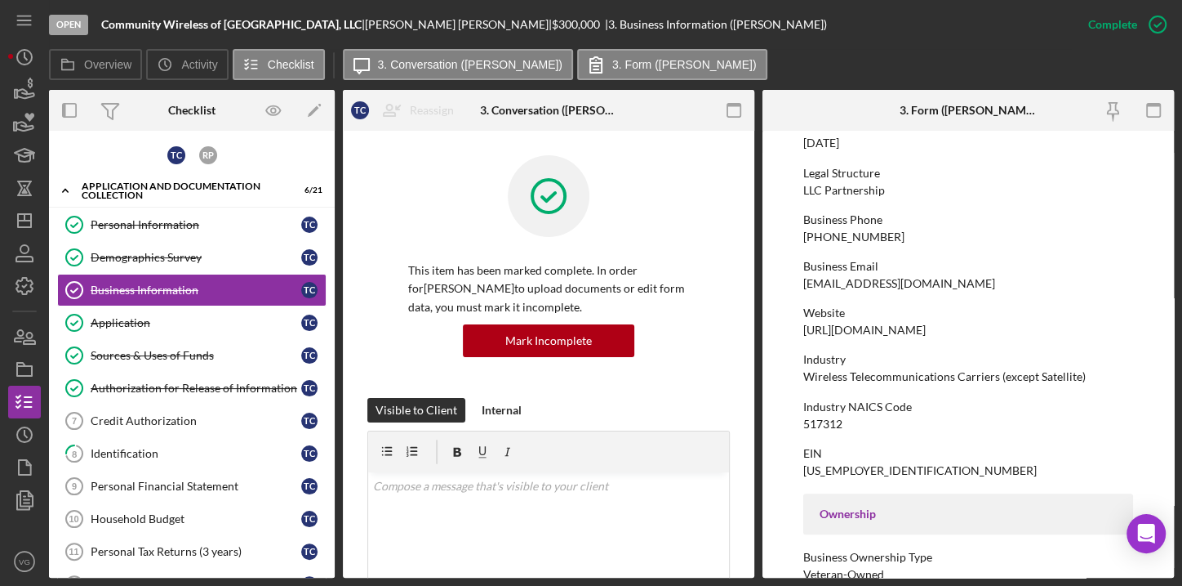
scroll to position [222, 0]
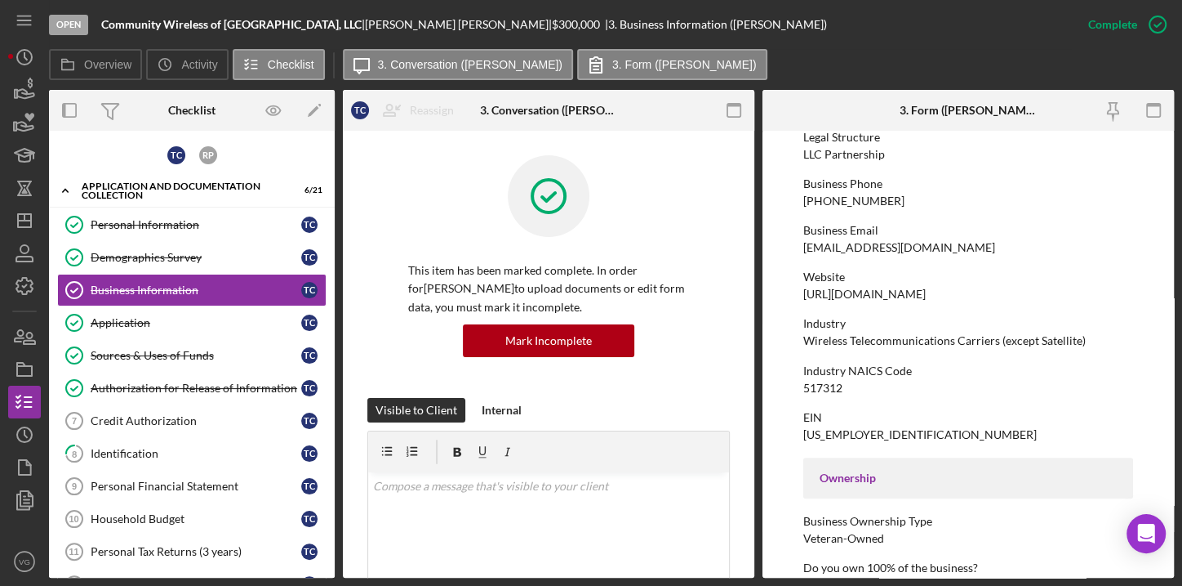
click at [990, 294] on div "Website [URL][DOMAIN_NAME]" at bounding box center [968, 285] width 329 height 30
drag, startPoint x: 804, startPoint y: 293, endPoint x: 988, endPoint y: 292, distance: 184.6
click at [926, 292] on div "[URL][DOMAIN_NAME]" at bounding box center [865, 293] width 122 height 13
copy div "[URL][DOMAIN_NAME]"
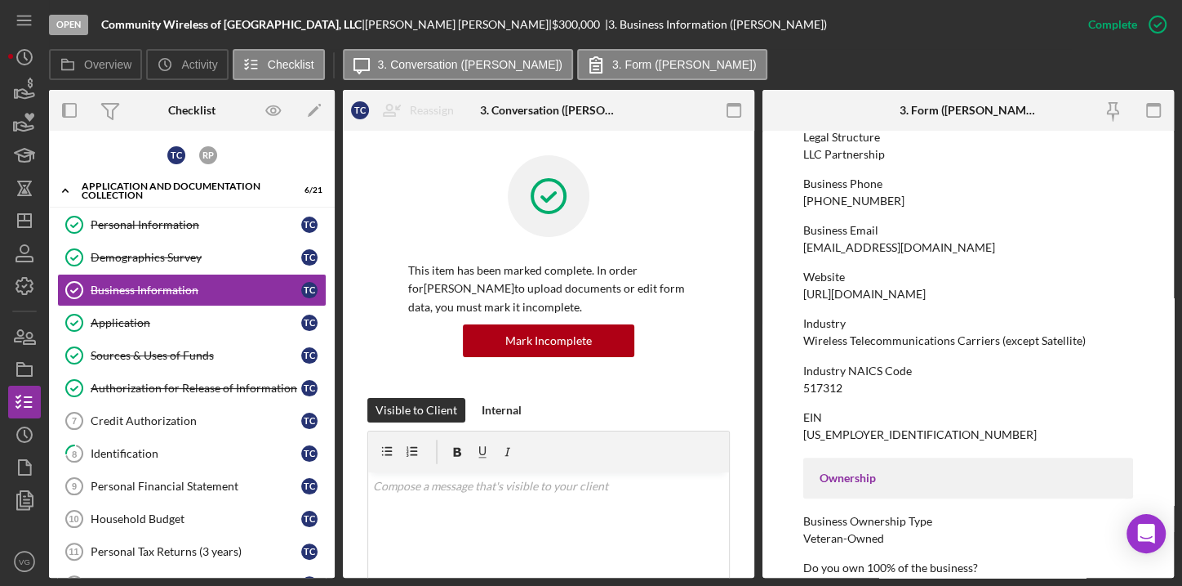
click at [852, 34] on div "Open Community Wireless of [GEOGRAPHIC_DATA], LLC | [PERSON_NAME] | $300,000 $3…" at bounding box center [560, 24] width 1023 height 49
click at [141, 232] on link "Personal Information Personal Information T C" at bounding box center [191, 224] width 269 height 33
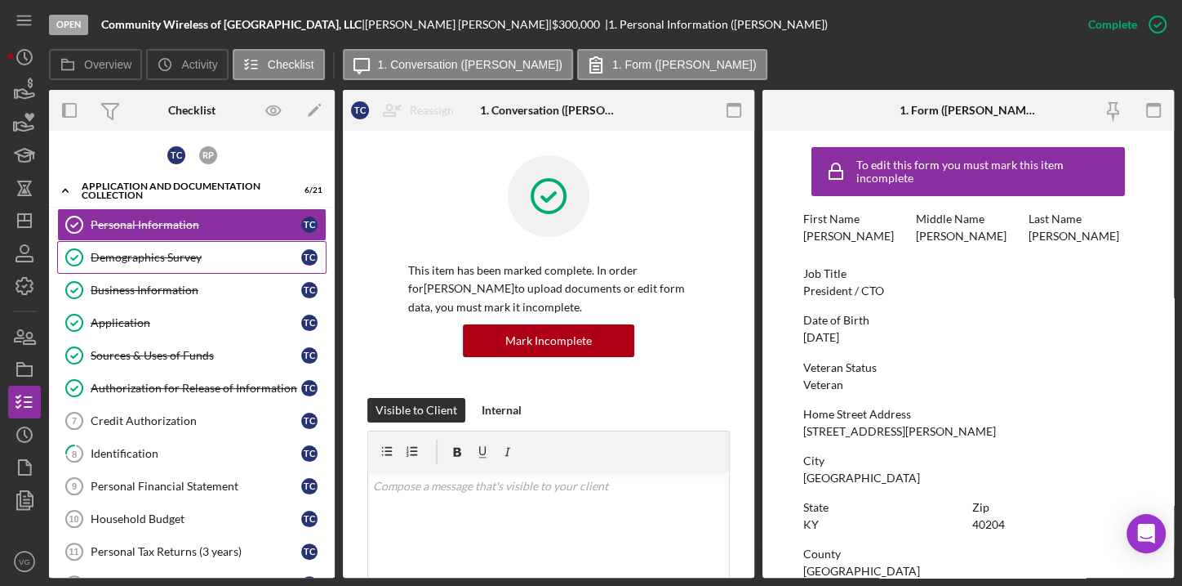
click at [151, 260] on div "Demographics Survey" at bounding box center [196, 257] width 211 height 13
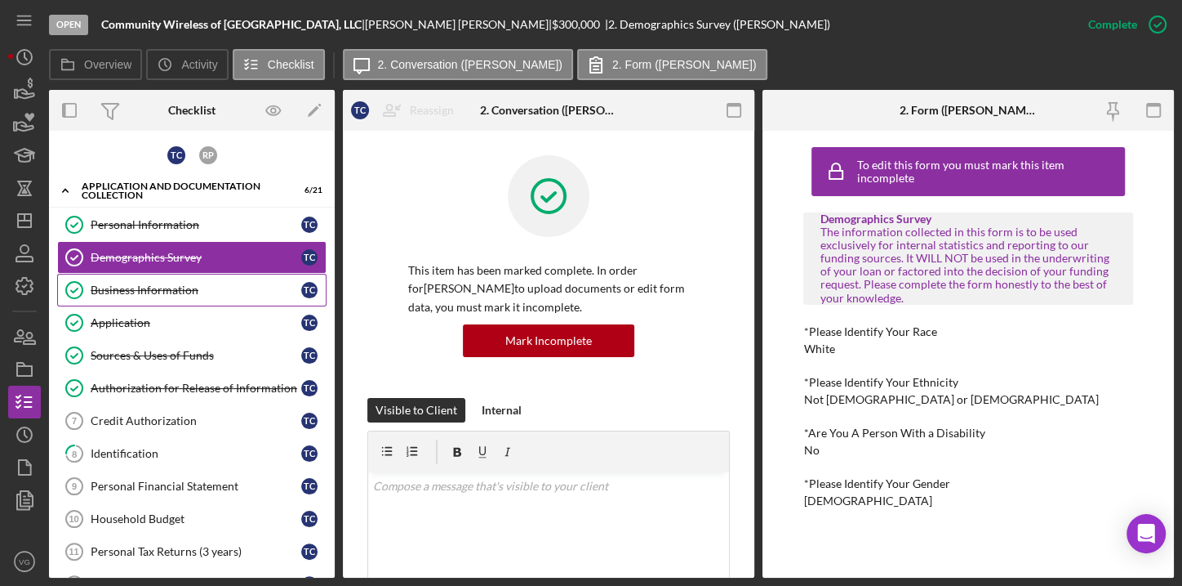
click at [156, 283] on div "Business Information" at bounding box center [196, 289] width 211 height 13
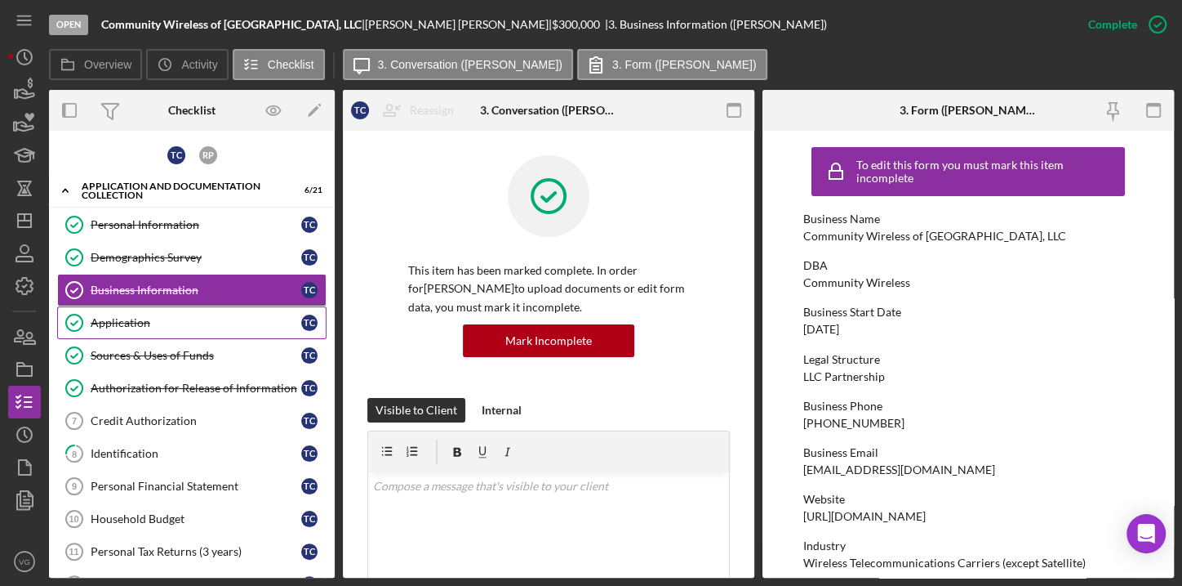
click at [167, 316] on div "Application" at bounding box center [196, 322] width 211 height 13
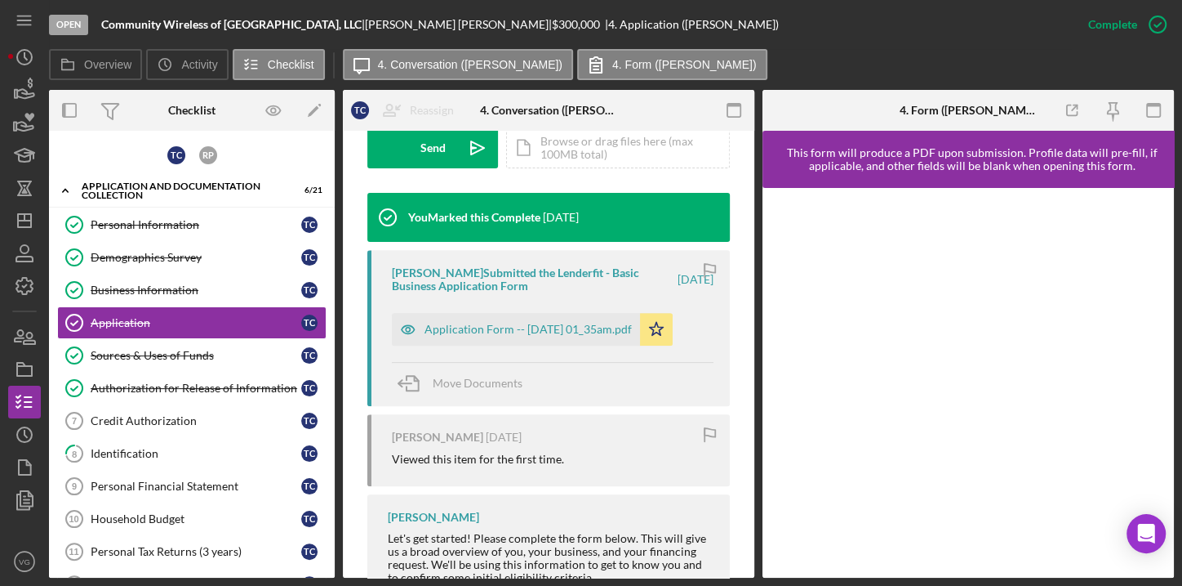
scroll to position [519, 0]
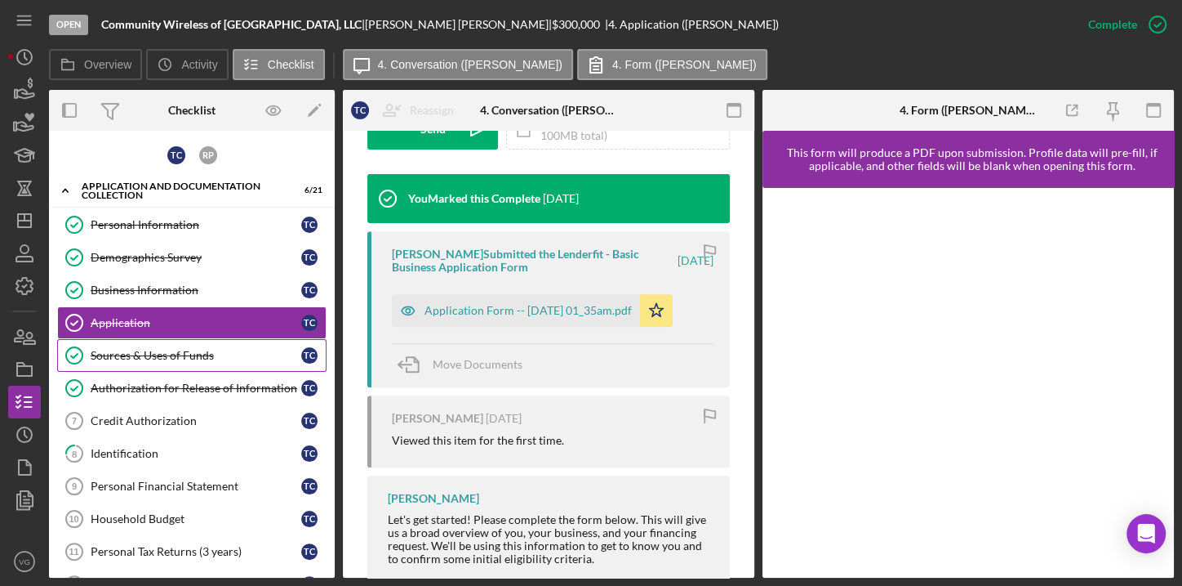
click at [191, 349] on div "Sources & Uses of Funds" at bounding box center [196, 355] width 211 height 13
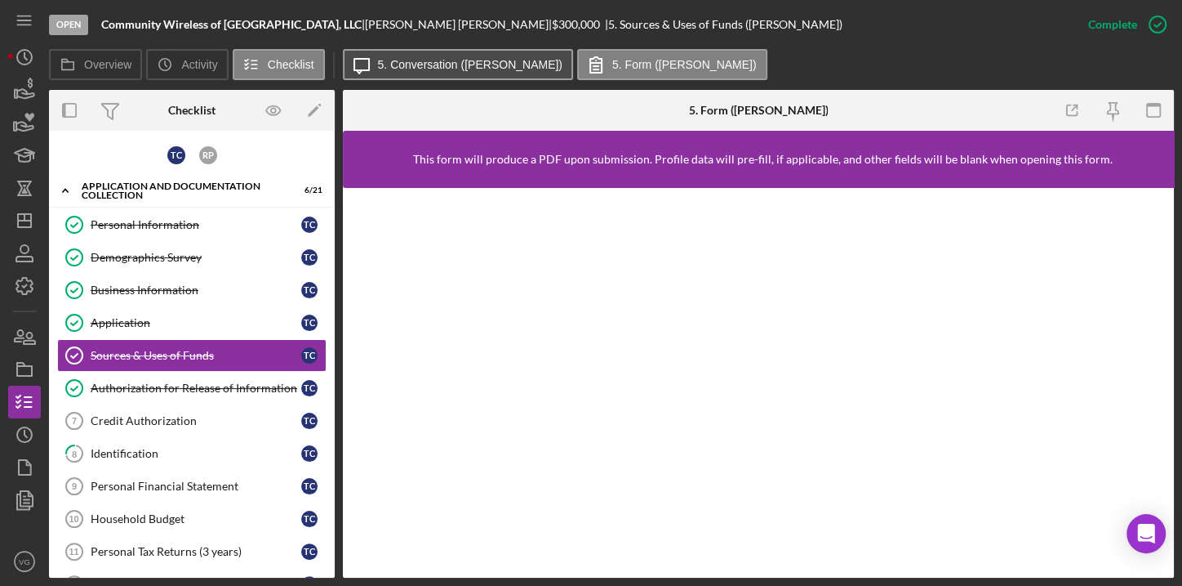
click at [457, 73] on button "Icon/Message 5. Conversation ([PERSON_NAME])" at bounding box center [458, 64] width 230 height 31
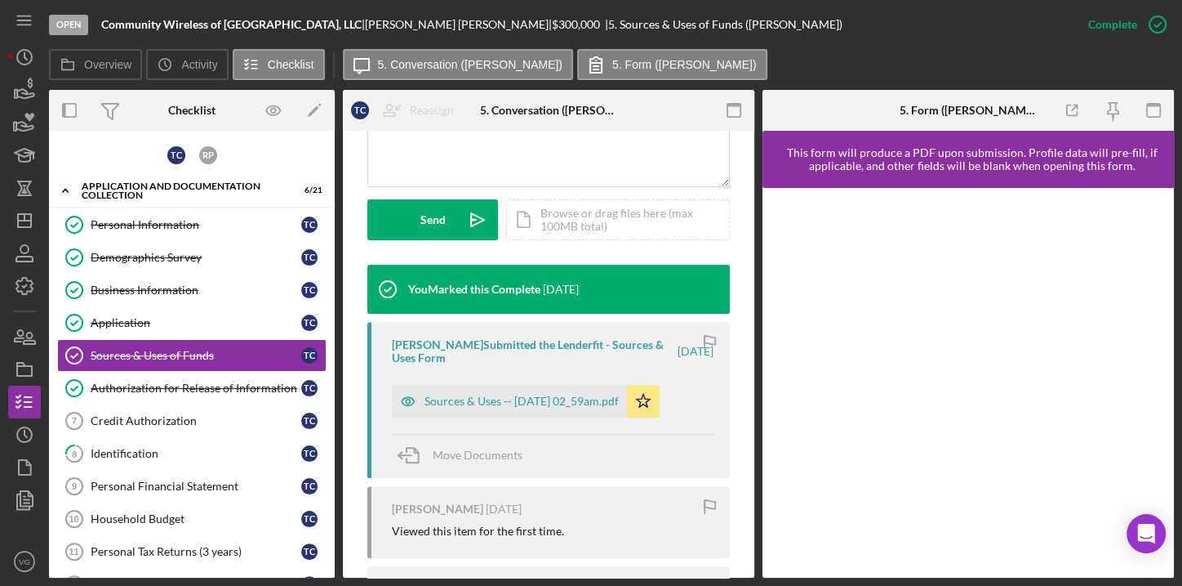
scroll to position [519, 0]
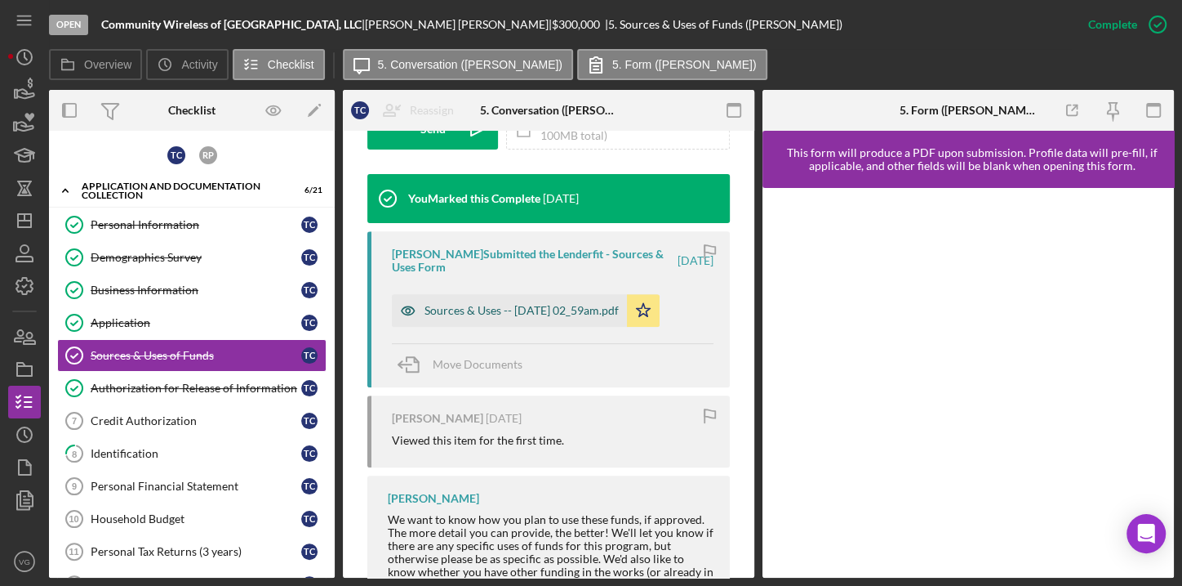
click at [545, 314] on div "Sources & Uses -- [DATE] 02_59am.pdf" at bounding box center [522, 310] width 194 height 13
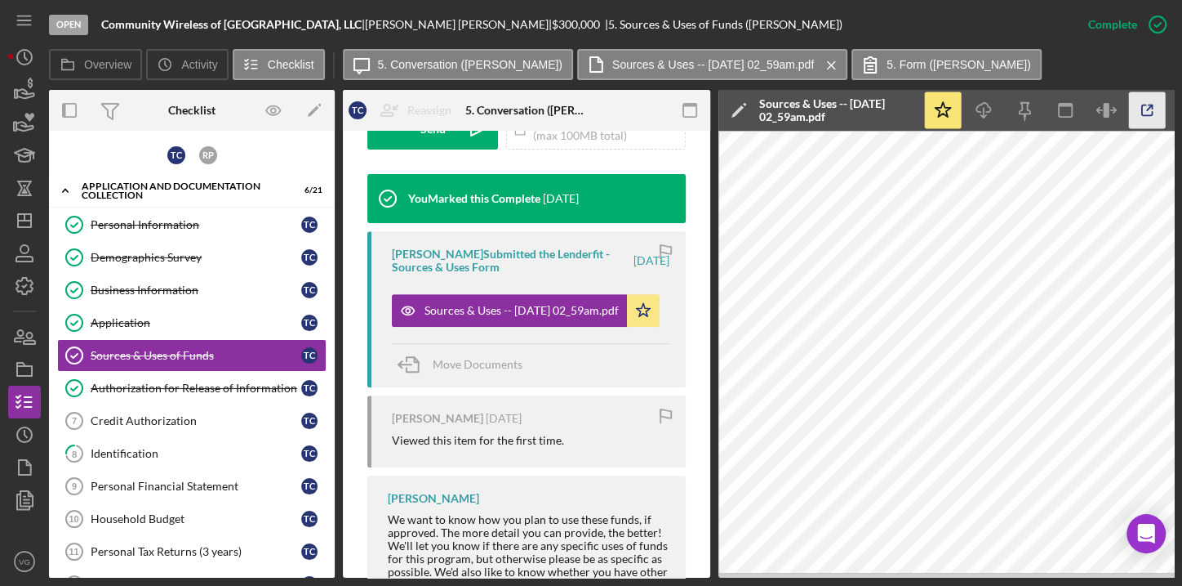
click at [1143, 108] on icon "button" at bounding box center [1147, 110] width 37 height 37
click at [163, 422] on div "Credit Authorization" at bounding box center [196, 420] width 211 height 13
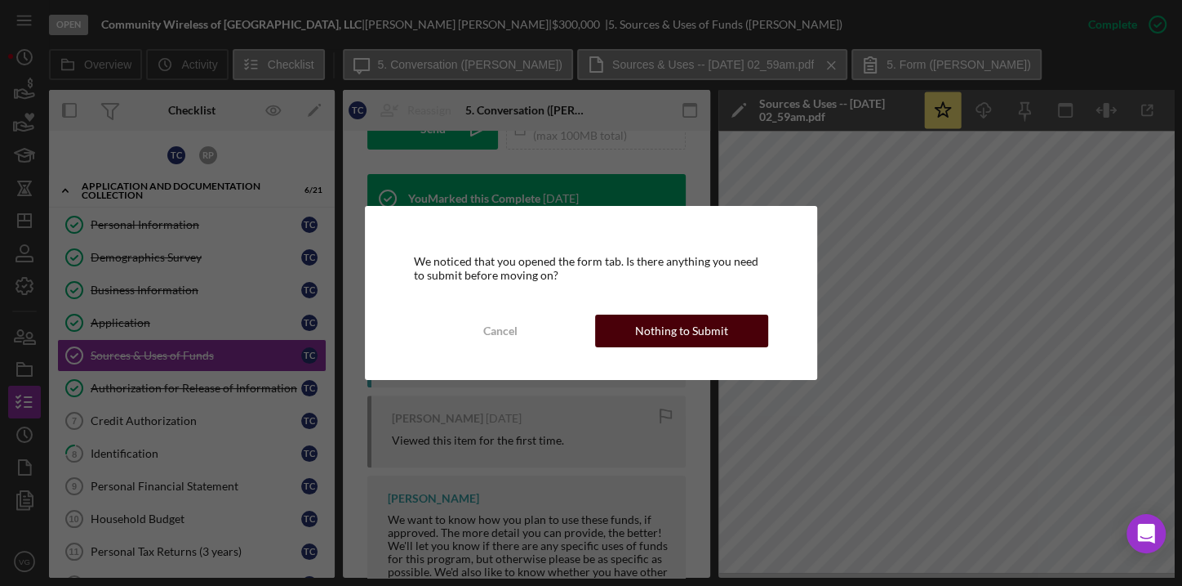
click at [707, 325] on div "Nothing to Submit" at bounding box center [681, 330] width 93 height 33
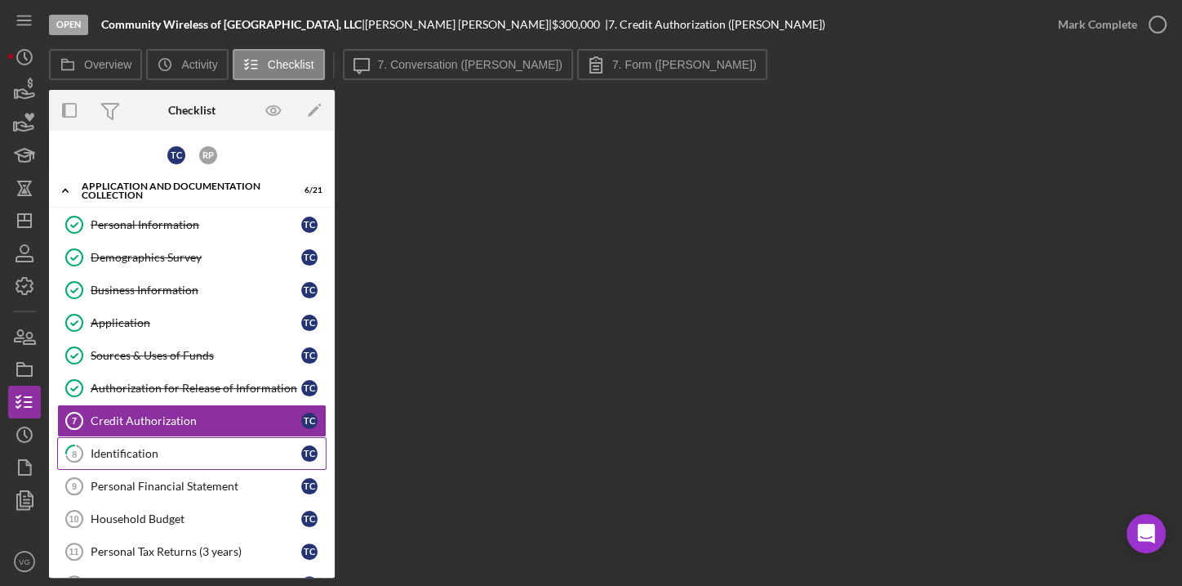
click at [151, 447] on div "Identification" at bounding box center [196, 453] width 211 height 13
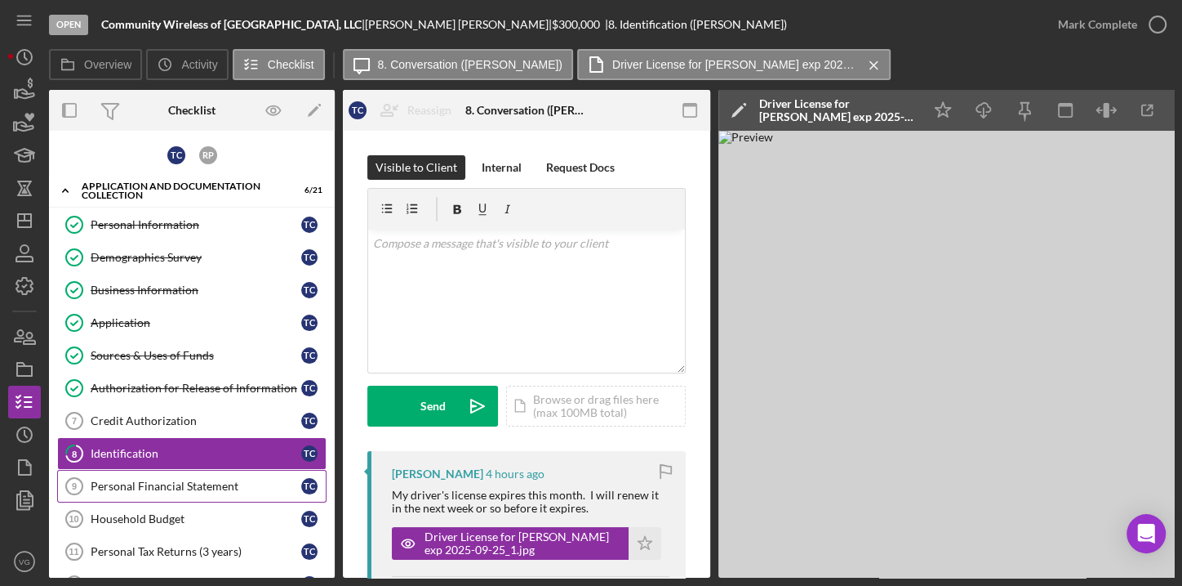
click at [158, 483] on div "Personal Financial Statement" at bounding box center [196, 485] width 211 height 13
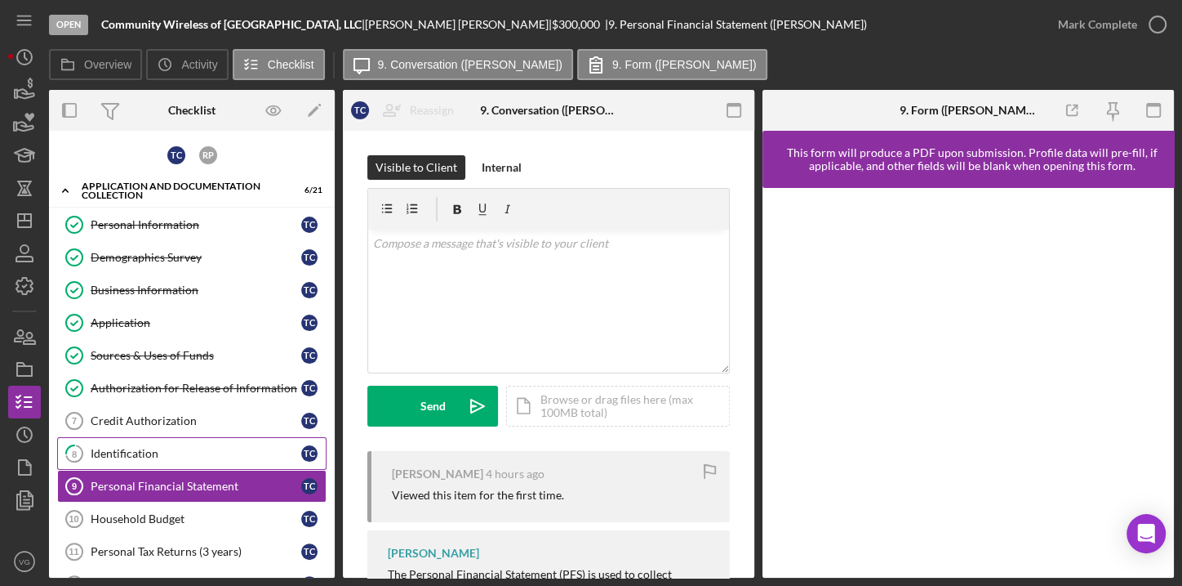
click at [149, 450] on div "Identification" at bounding box center [196, 453] width 211 height 13
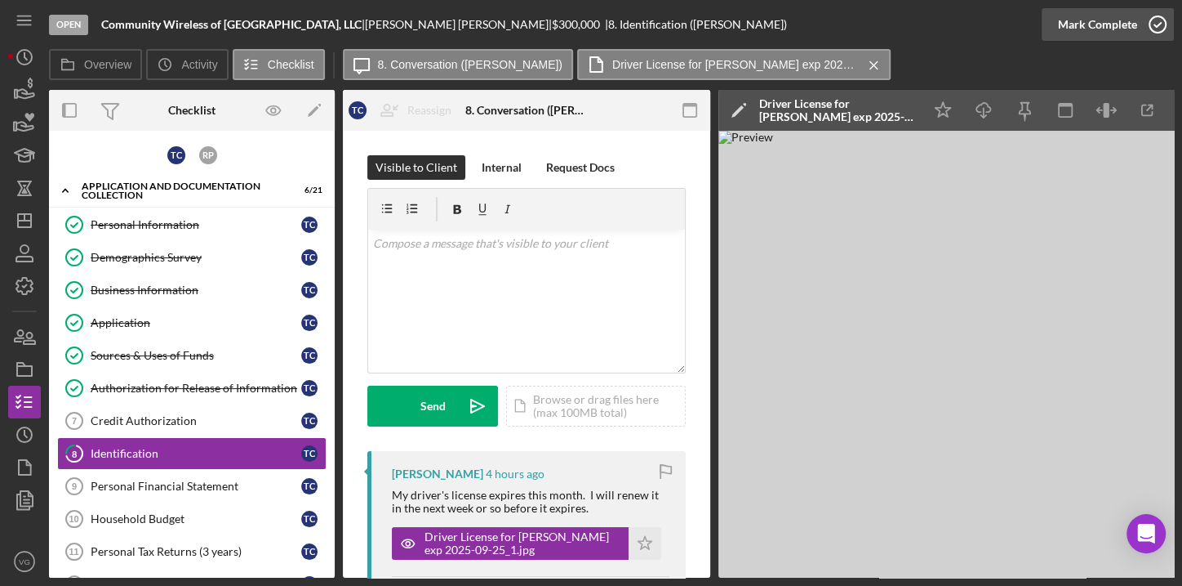
click at [1162, 18] on icon "button" at bounding box center [1158, 24] width 41 height 41
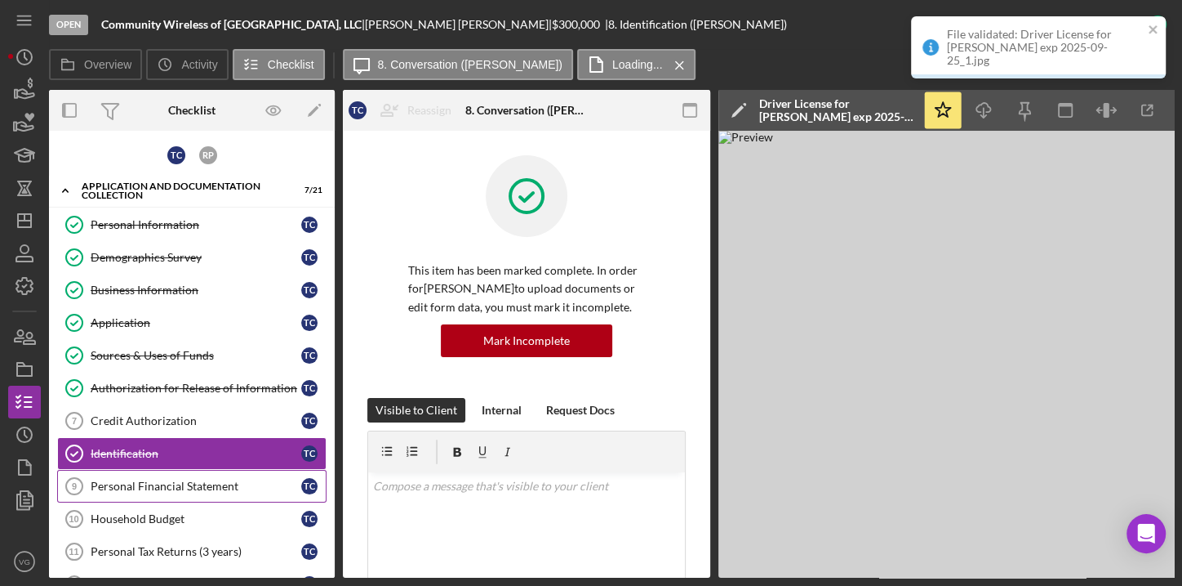
click at [149, 479] on div "Personal Financial Statement" at bounding box center [196, 485] width 211 height 13
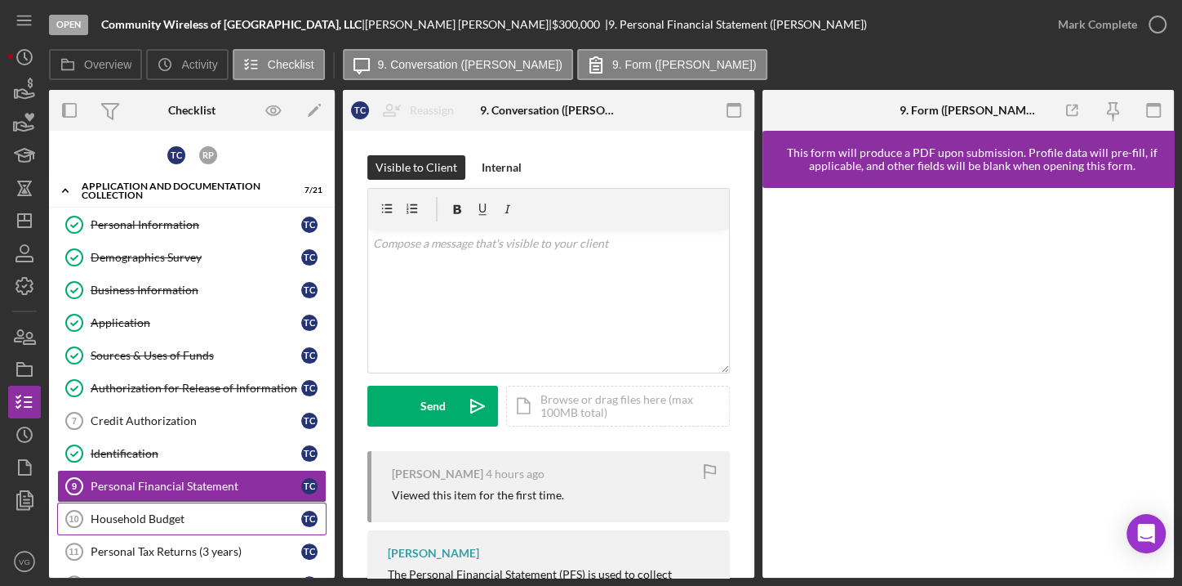
click at [143, 516] on div "Household Budget" at bounding box center [196, 518] width 211 height 13
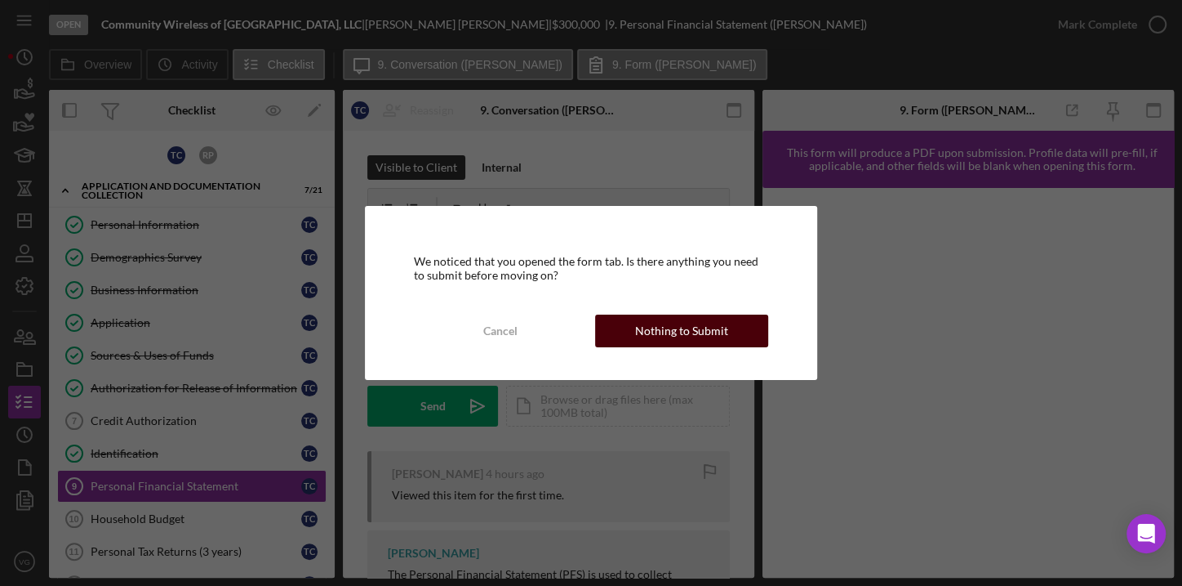
click at [642, 327] on div "Nothing to Submit" at bounding box center [681, 330] width 93 height 33
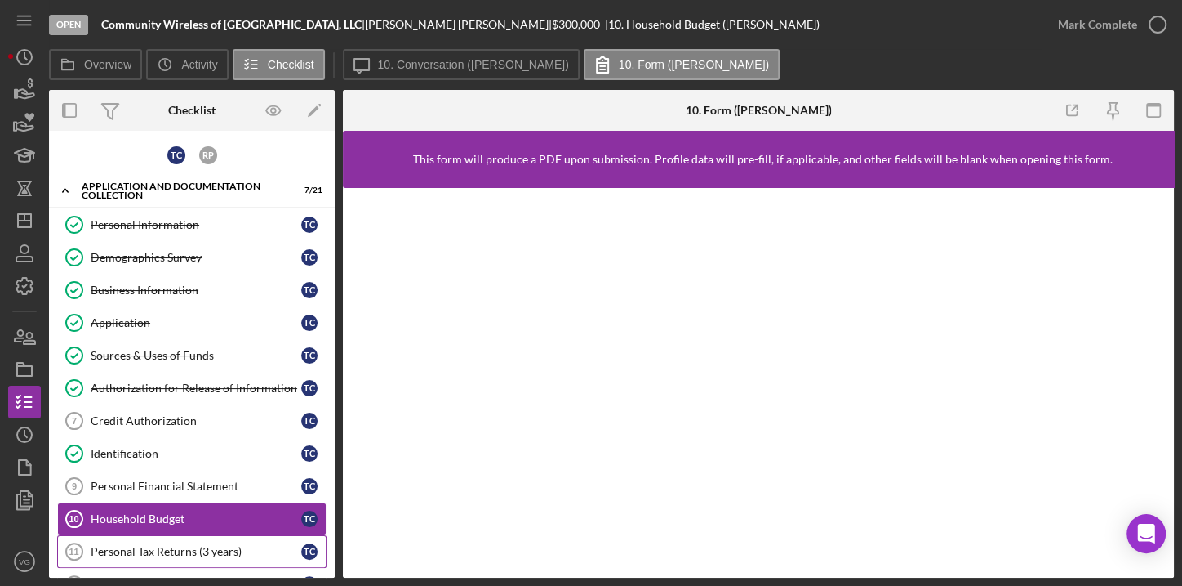
click at [207, 548] on div "Personal Tax Returns (3 years)" at bounding box center [196, 551] width 211 height 13
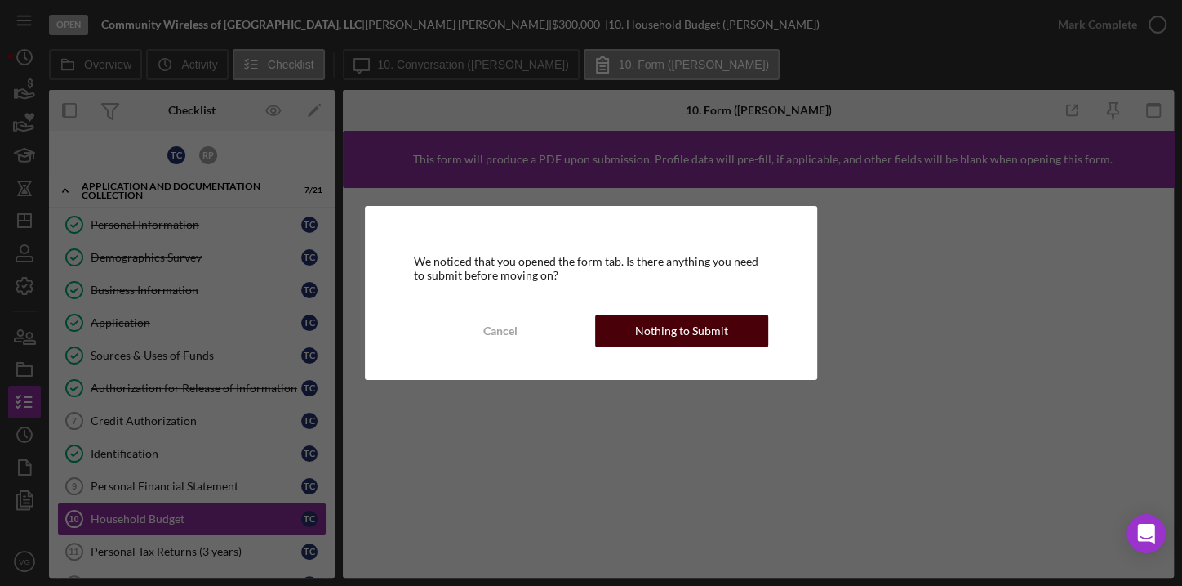
click at [649, 332] on div "Nothing to Submit" at bounding box center [681, 330] width 93 height 33
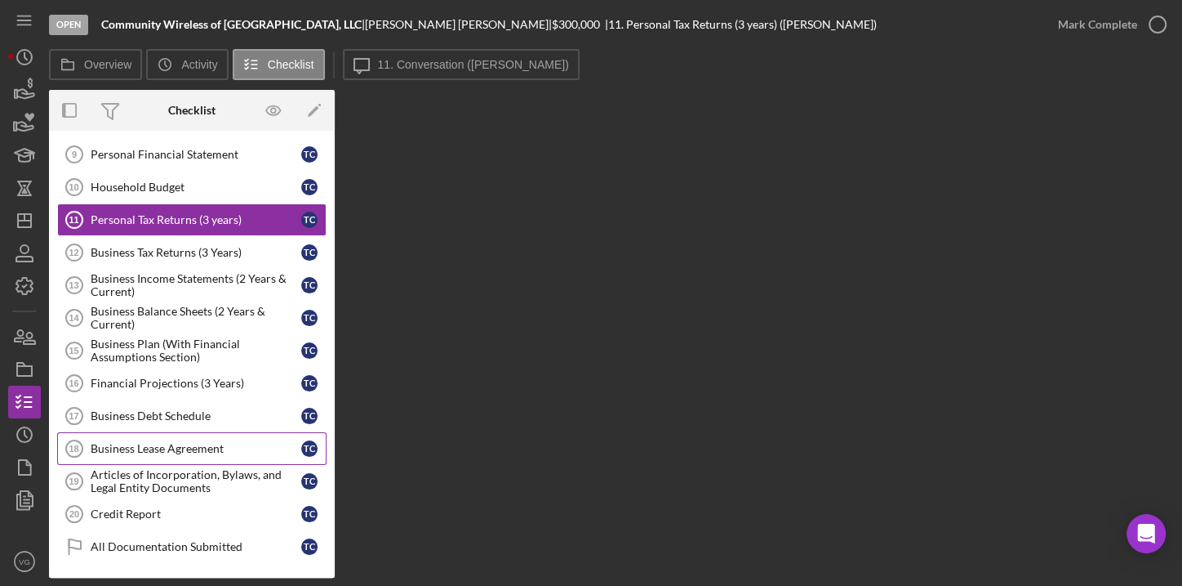
scroll to position [359, 0]
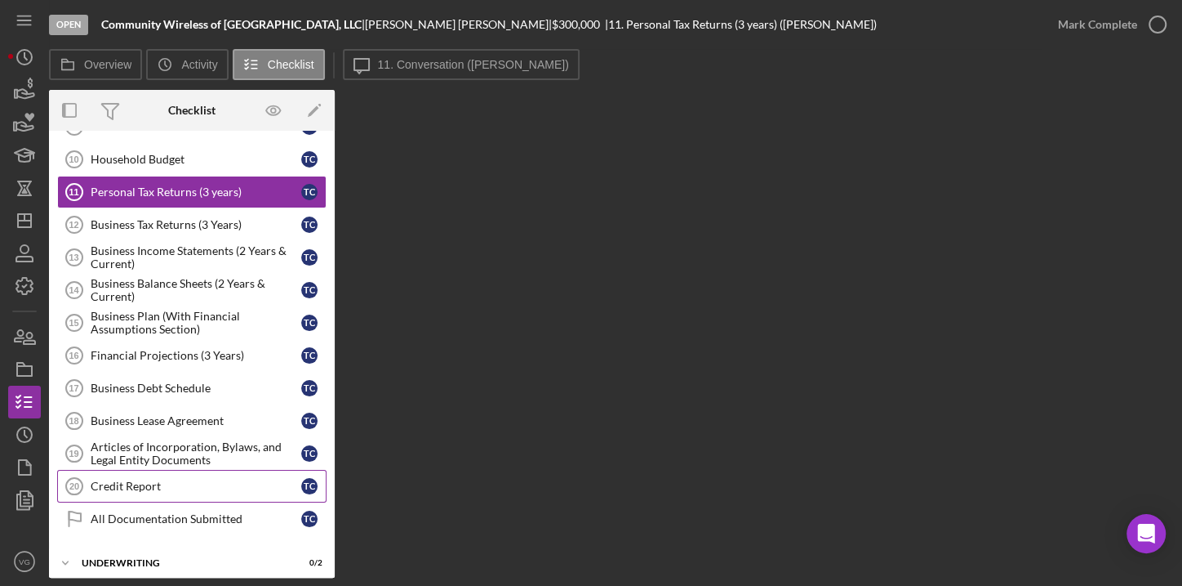
click at [163, 479] on div "Credit Report" at bounding box center [196, 485] width 211 height 13
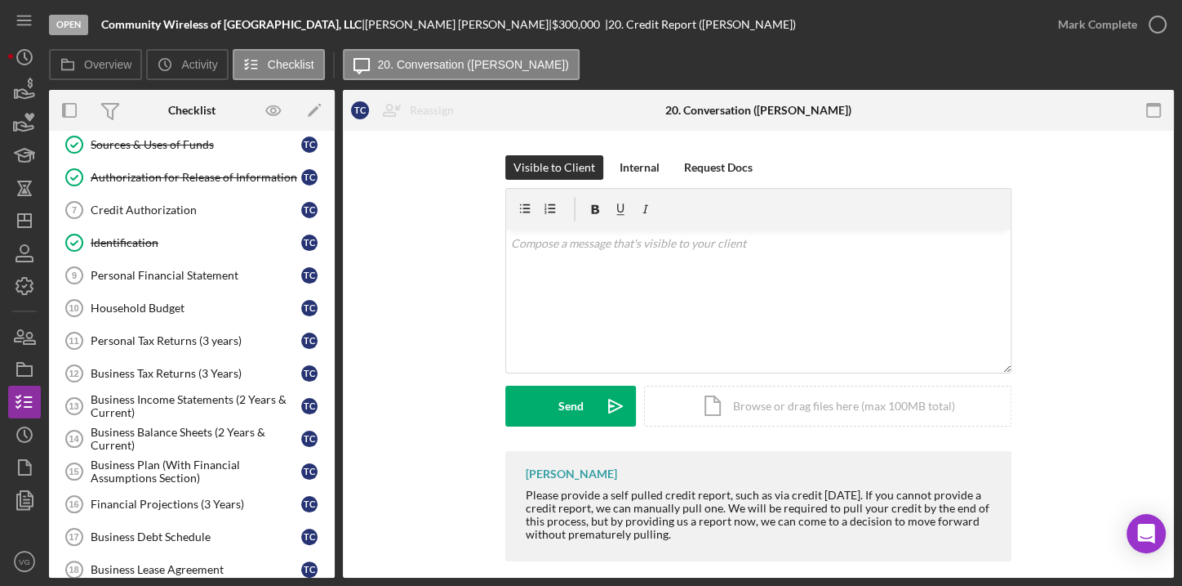
scroll to position [136, 0]
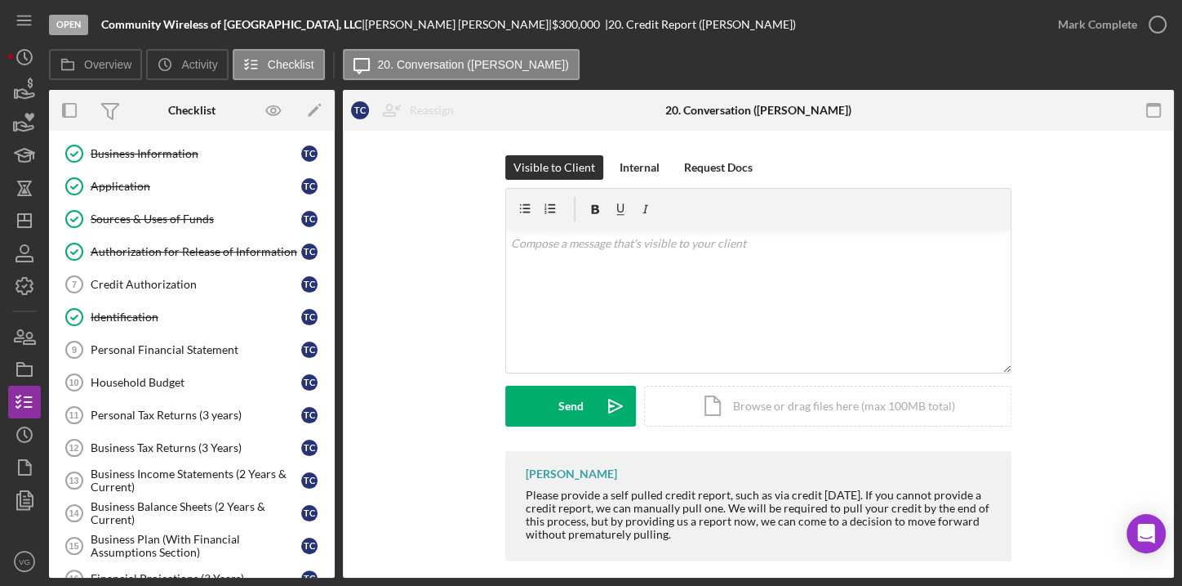
click at [387, 324] on div "Visible to Client Internal Request Docs v Color teal Color pink Remove color Ad…" at bounding box center [758, 303] width 782 height 296
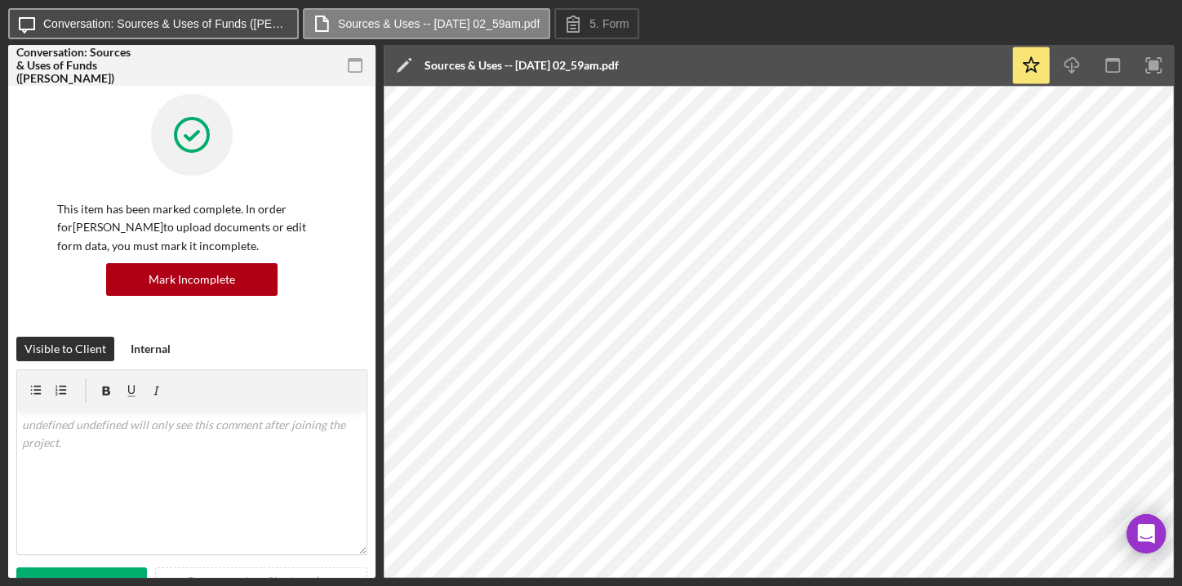
click at [210, 18] on label "Conversation: Sources & Uses of Funds (Timothy C.)" at bounding box center [165, 23] width 245 height 13
